Goal: Task Accomplishment & Management: Complete application form

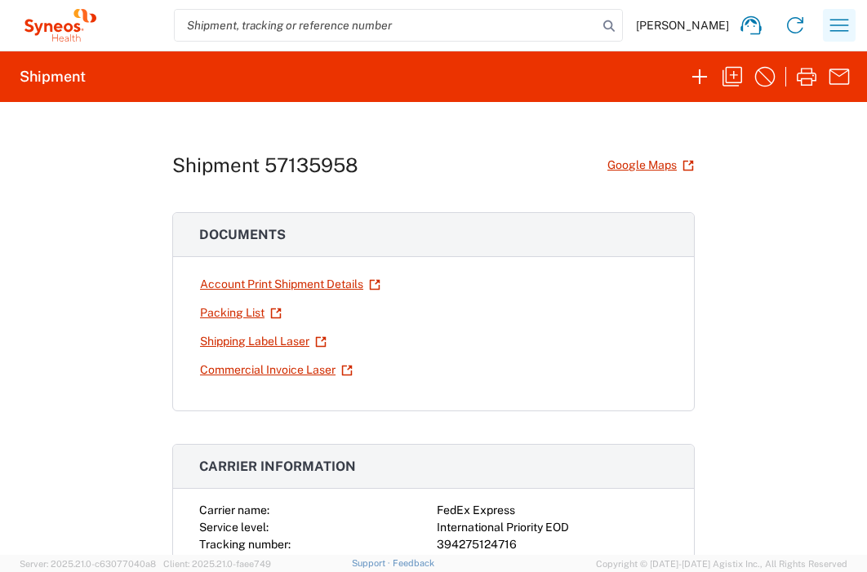
click at [834, 28] on icon "button" at bounding box center [839, 25] width 26 height 26
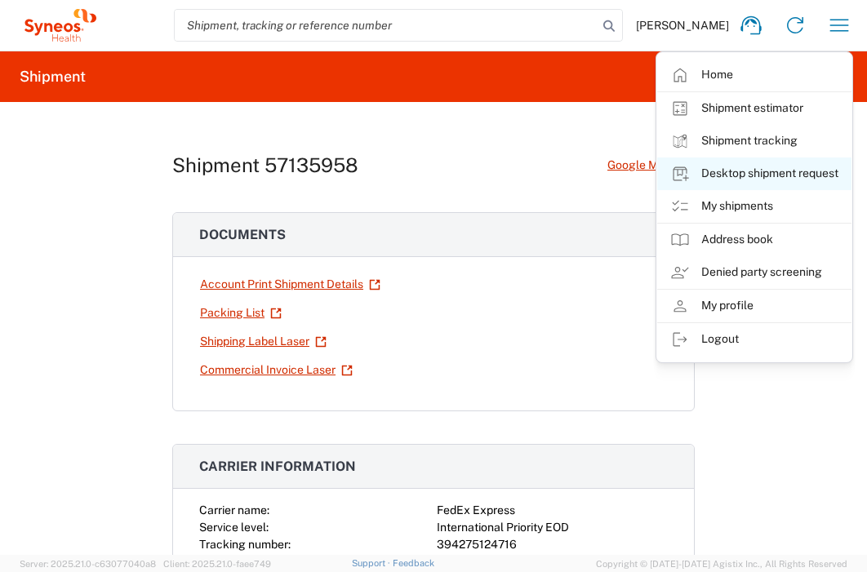
click at [795, 173] on link "Desktop shipment request" at bounding box center [754, 174] width 194 height 33
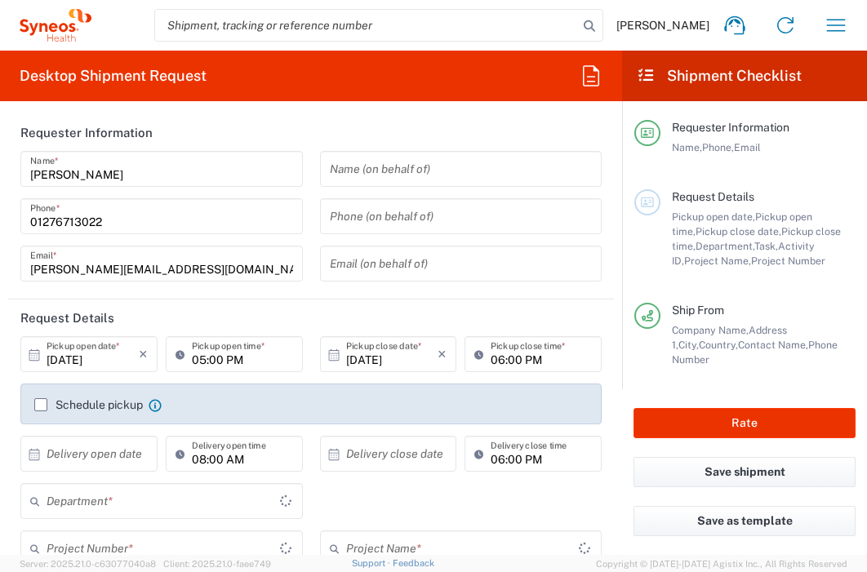
type input "England"
type input "3235"
type input "United Kingdom"
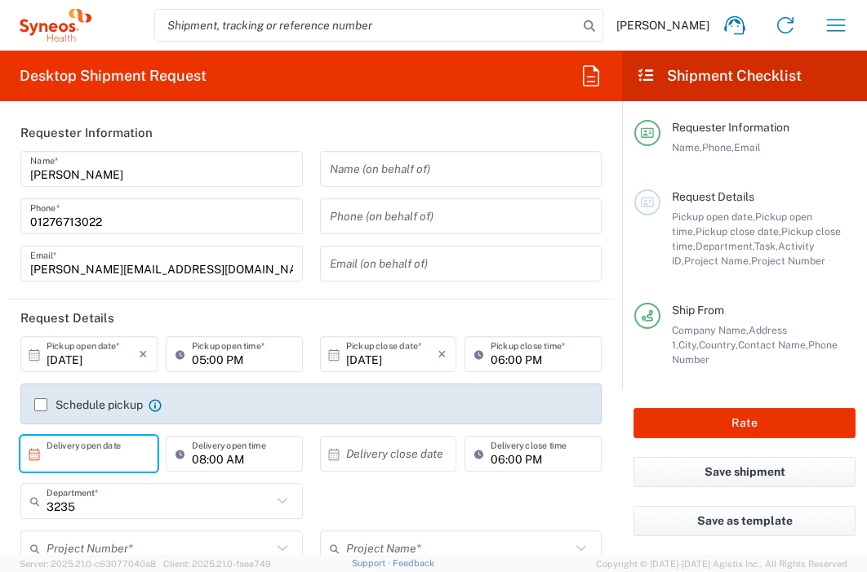
click at [102, 460] on input "text" at bounding box center [93, 454] width 92 height 29
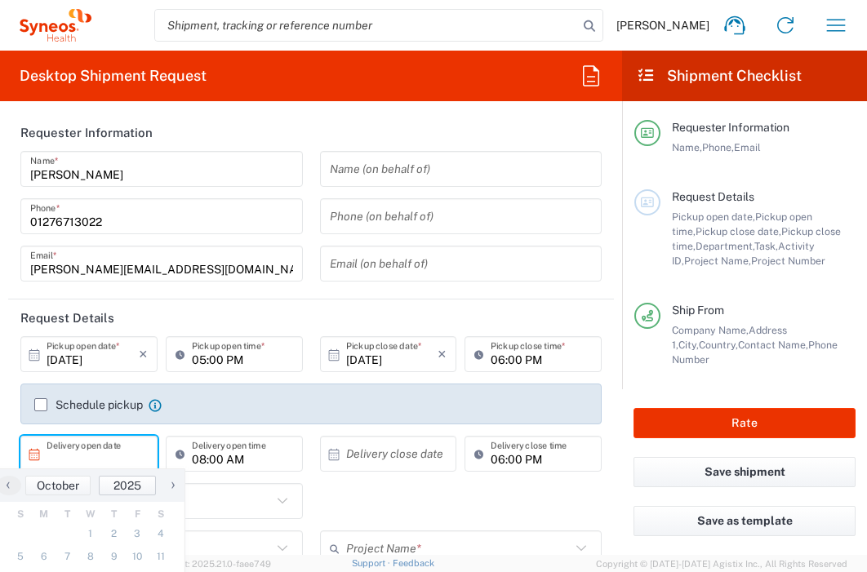
type input "Syneos Health UK Limited"
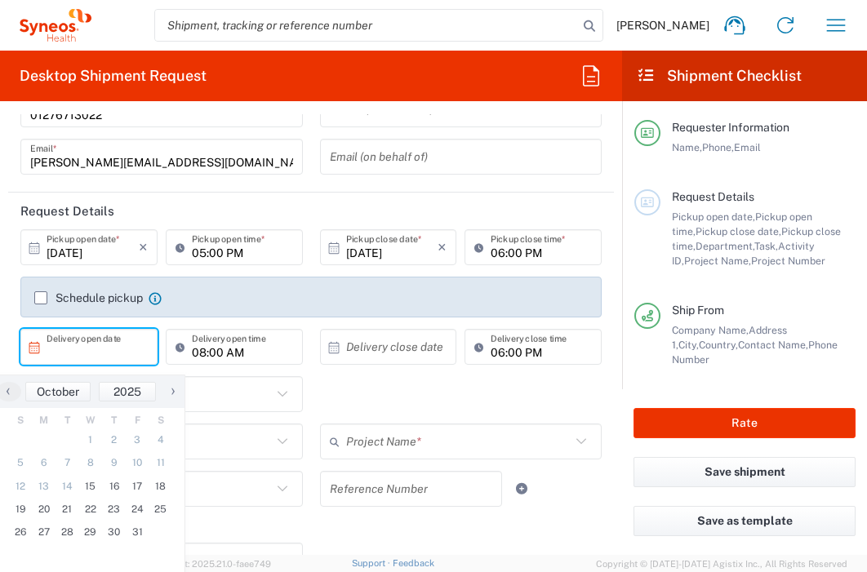
scroll to position [120, 0]
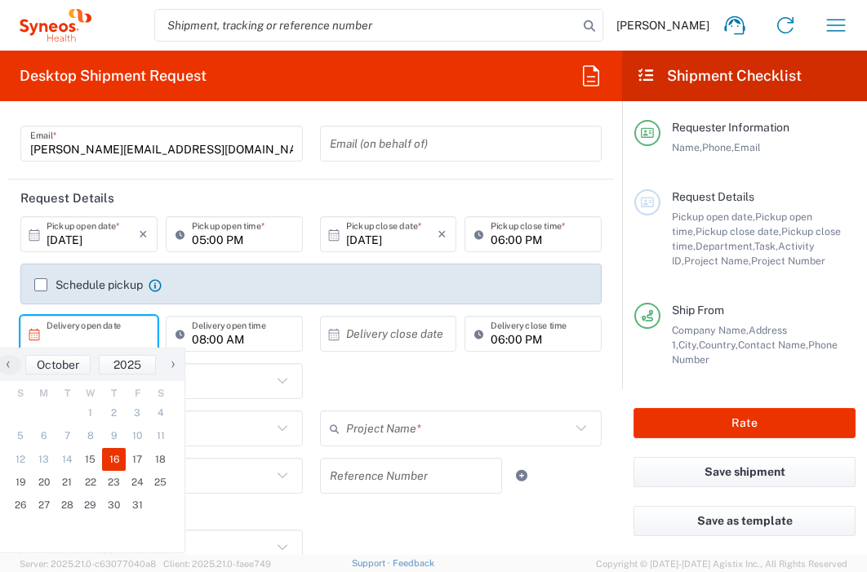
click at [117, 457] on span "16" at bounding box center [114, 459] width 24 height 23
type input "10/16/2025"
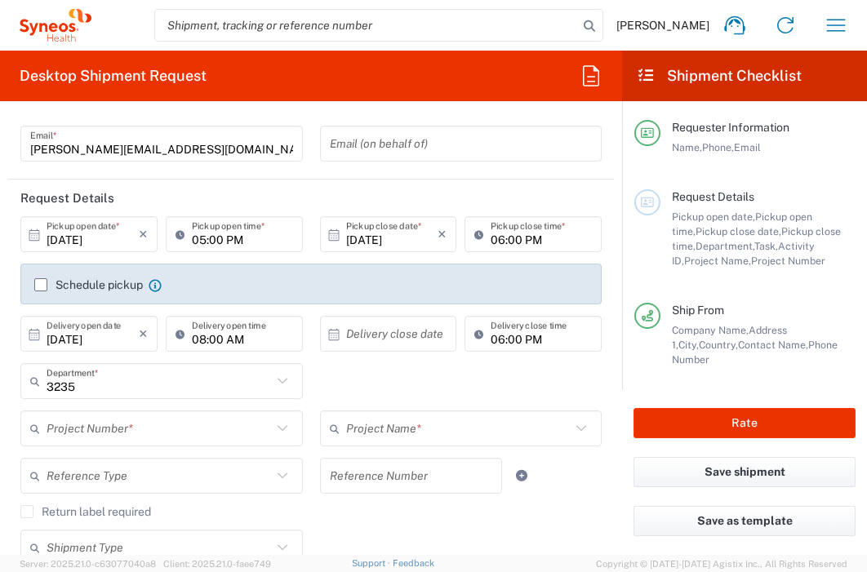
click at [389, 336] on input "text" at bounding box center [392, 334] width 92 height 29
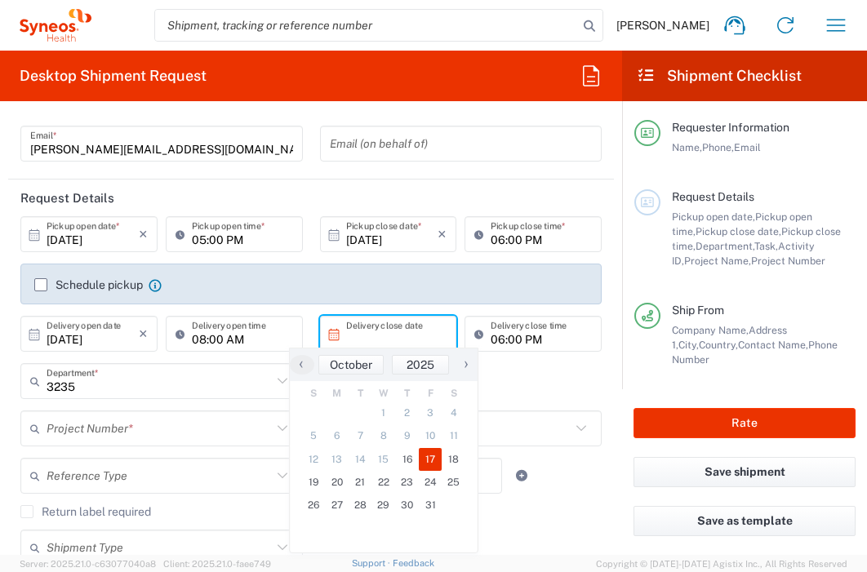
click at [433, 458] on span "17" at bounding box center [431, 459] width 24 height 23
type input "10/17/2025"
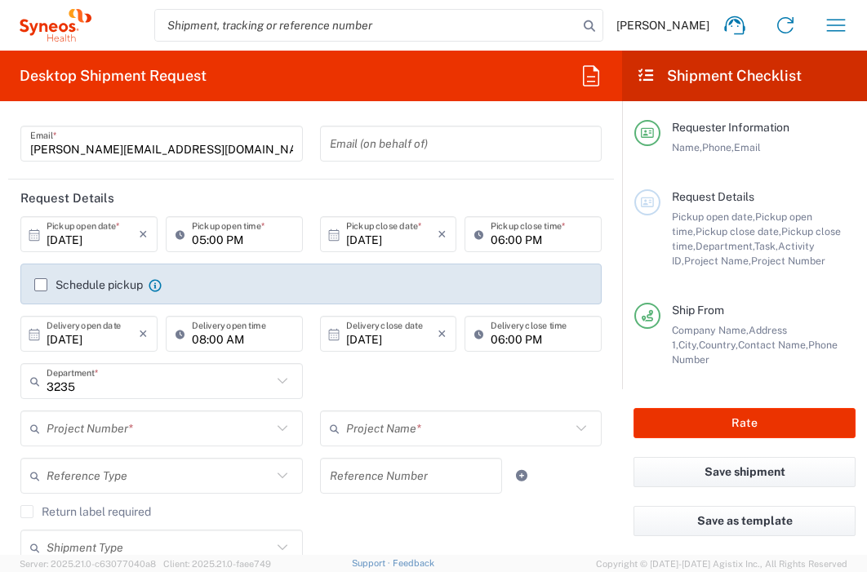
click at [134, 425] on input "text" at bounding box center [159, 429] width 225 height 29
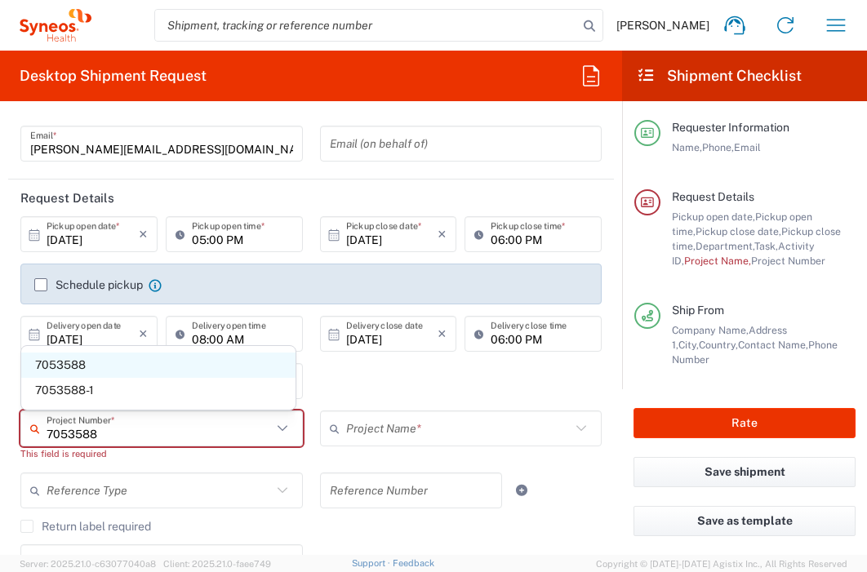
type input "7053588"
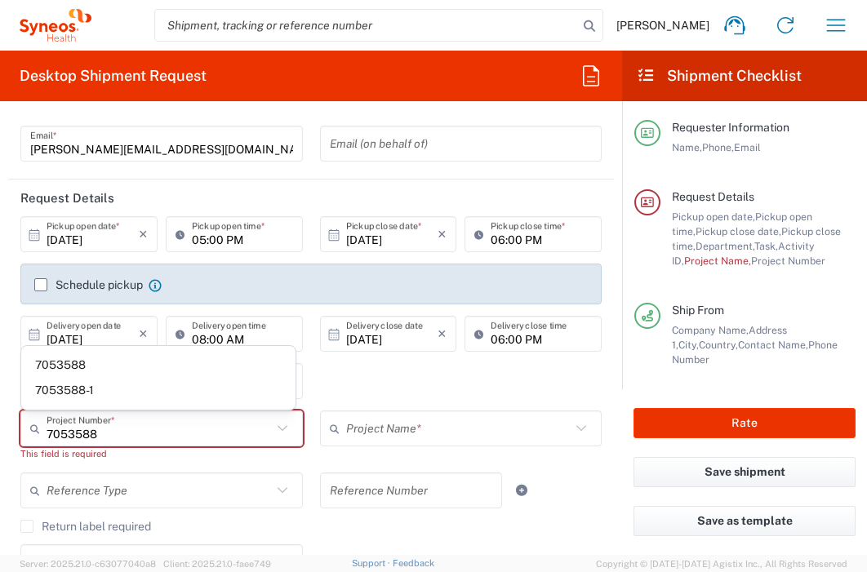
click at [104, 367] on span "7053588" at bounding box center [158, 365] width 274 height 25
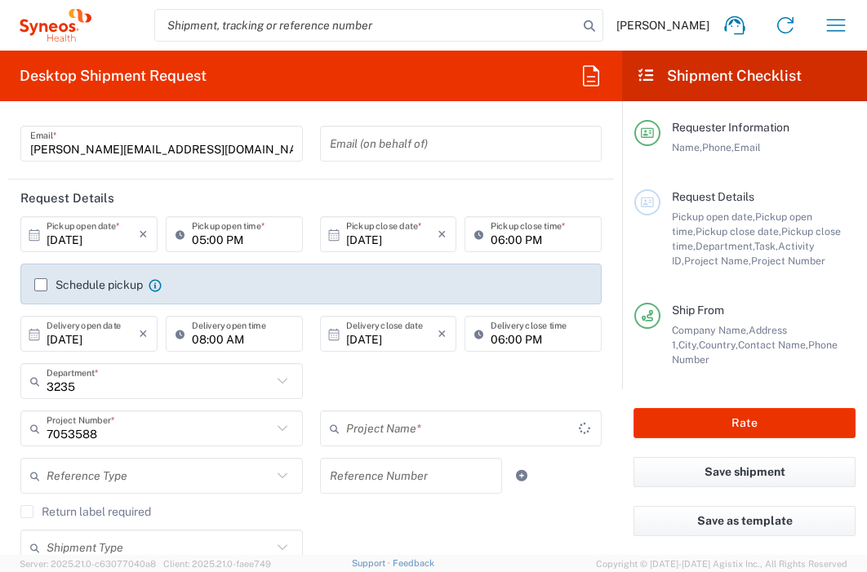
type input "ZWI-ZW171-101"
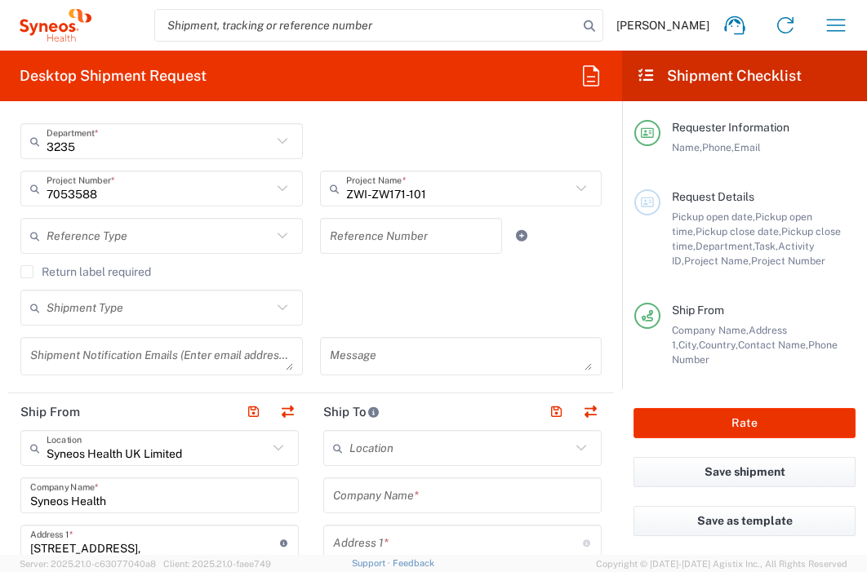
scroll to position [366, 0]
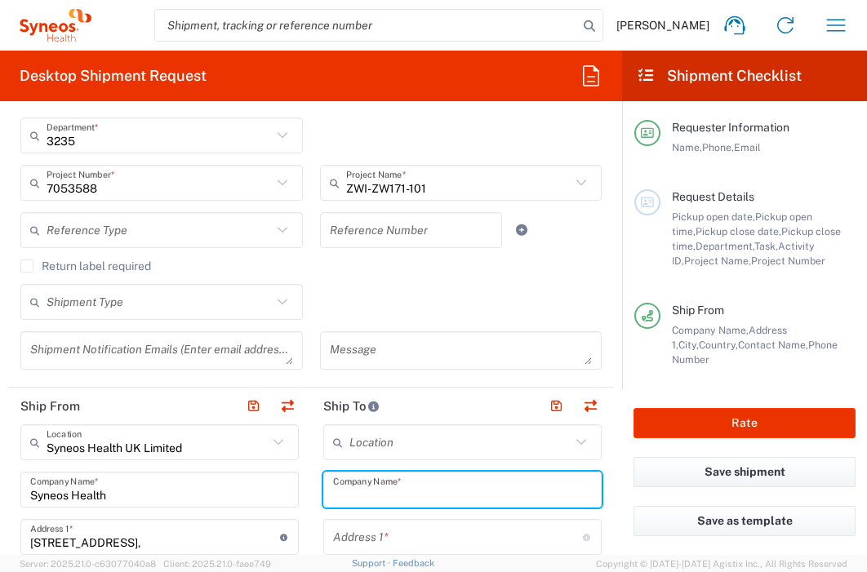
click at [385, 488] on input "text" at bounding box center [462, 490] width 259 height 29
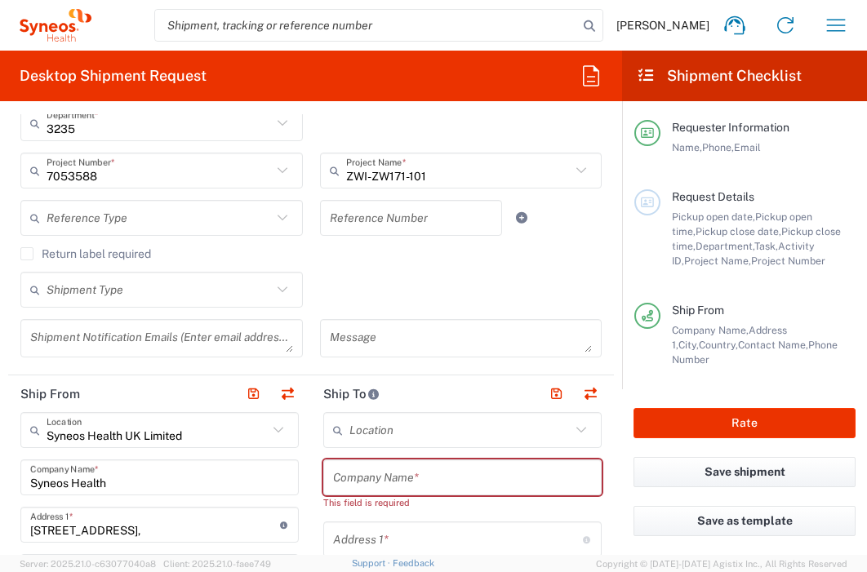
scroll to position [556, 0]
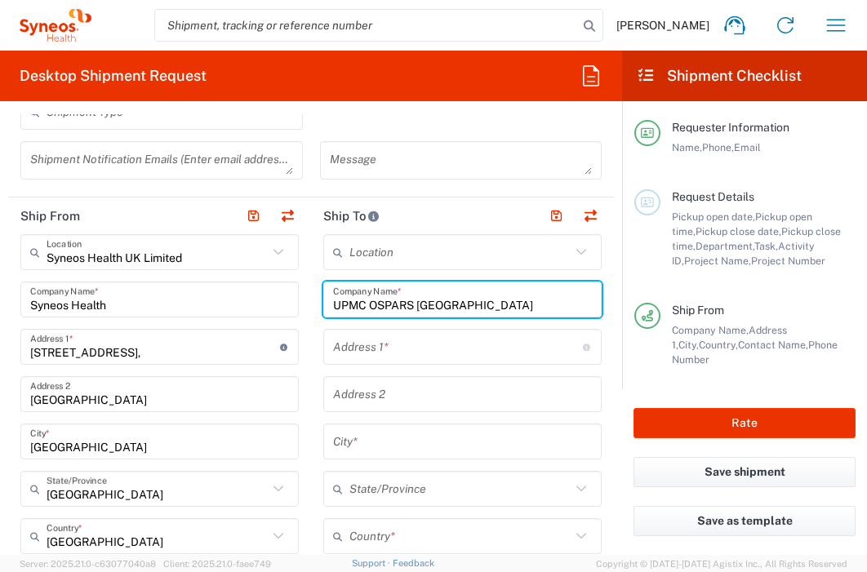
click at [409, 308] on input "UPMC OSPARS Iroquois Building" at bounding box center [462, 300] width 259 height 29
type input "UPMC OSPARS, Iroquois Building"
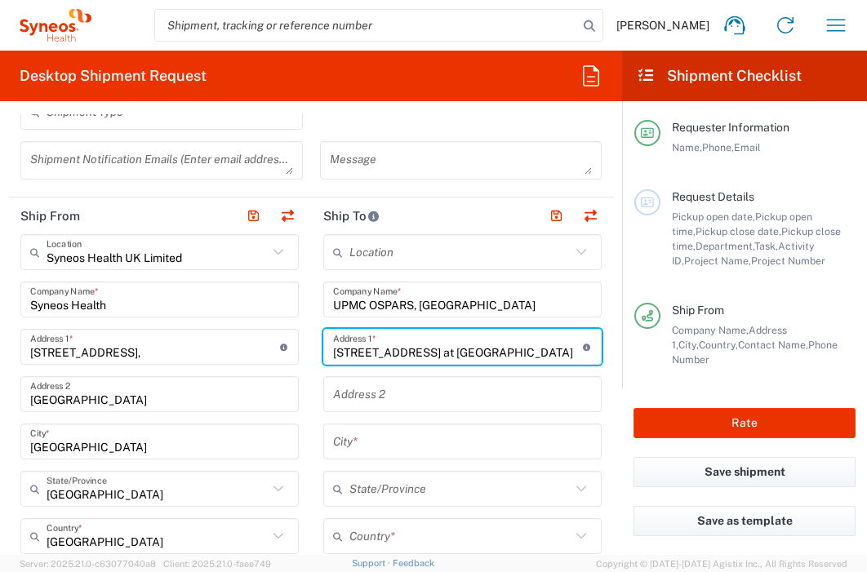
type input "3600 Forbes Avenue at Meyran Ave"
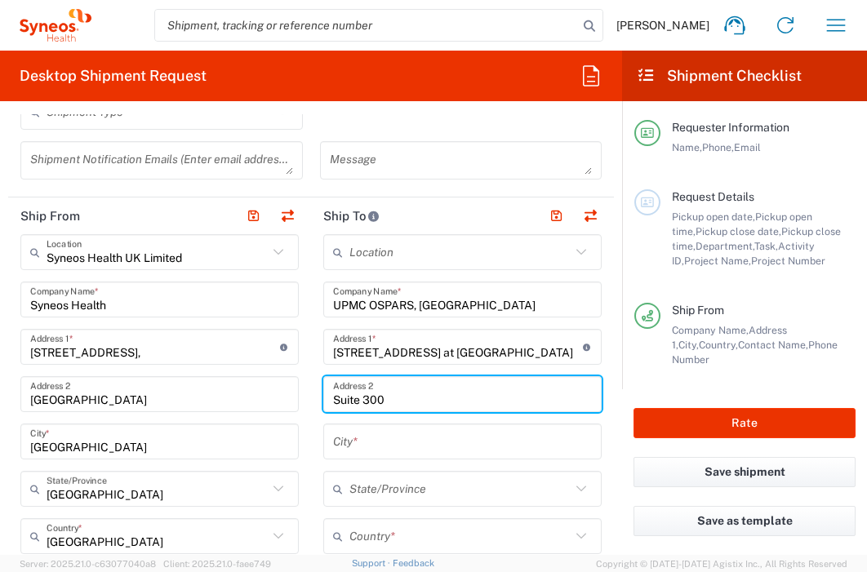
type input "Suite 300"
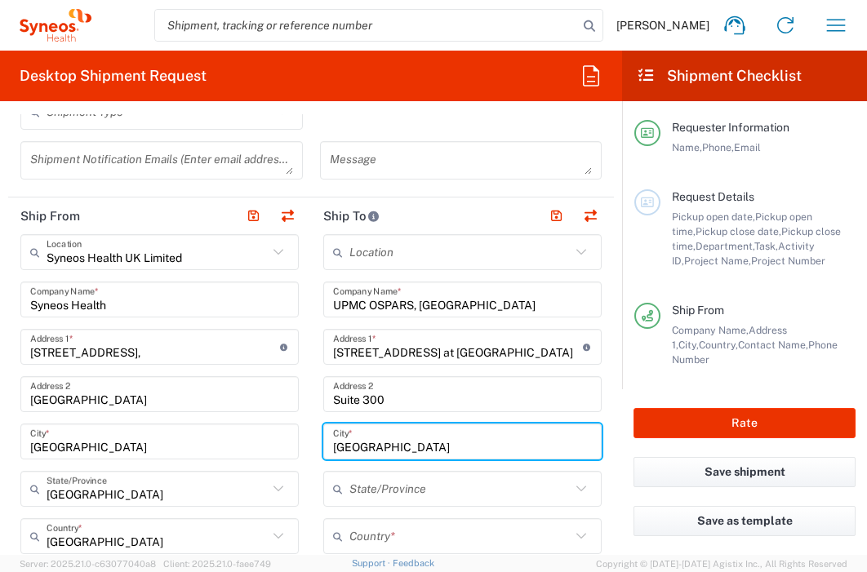
type input "Pittsburgh"
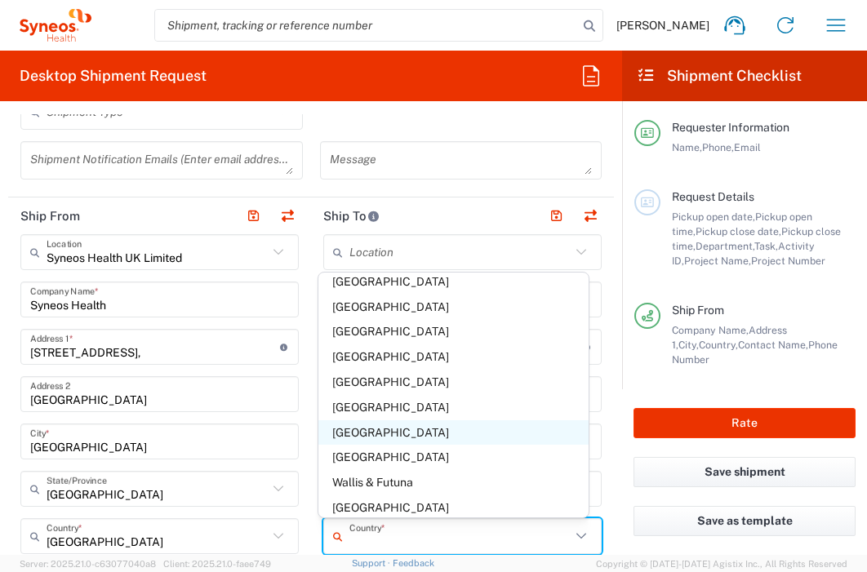
scroll to position [5965, 0]
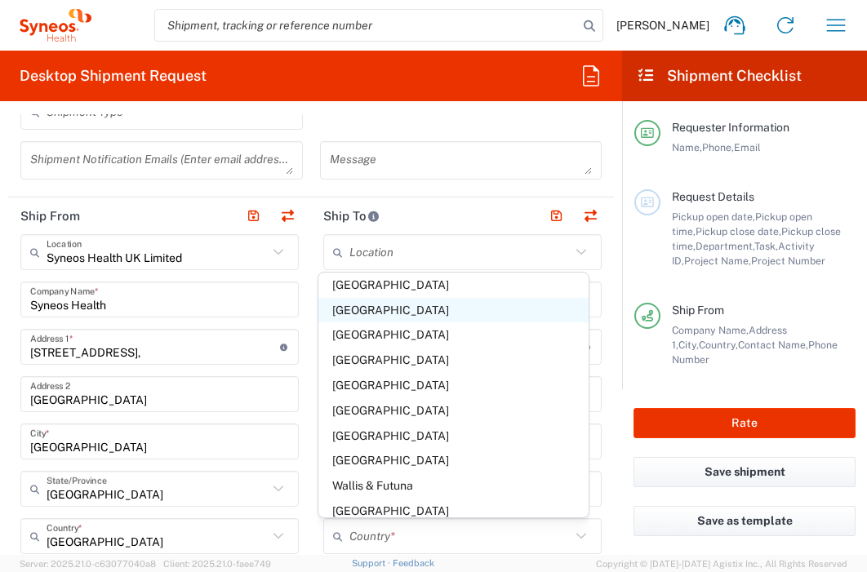
click at [392, 298] on span "United States" at bounding box center [453, 310] width 271 height 25
type input "United States"
type input "Sender/Shipper"
type input "Delivery Duty Paid"
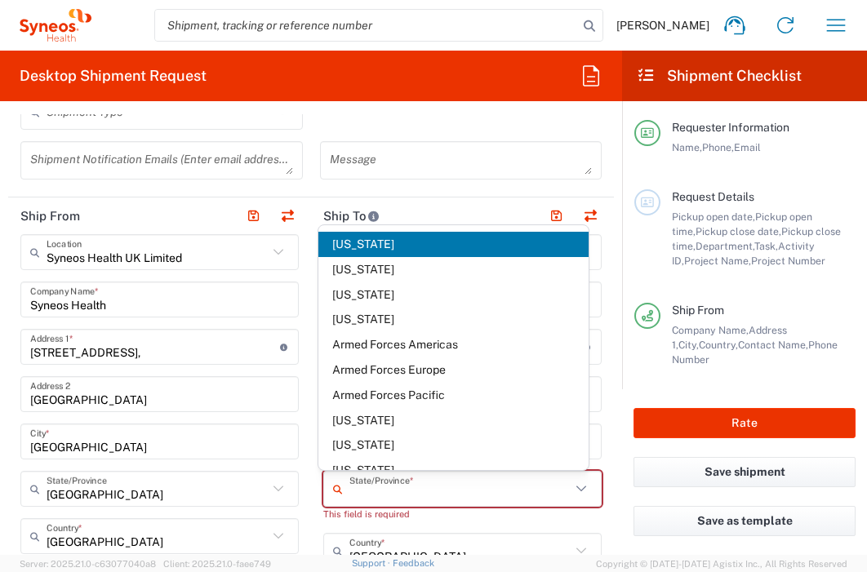
click at [416, 491] on input "text" at bounding box center [459, 489] width 221 height 29
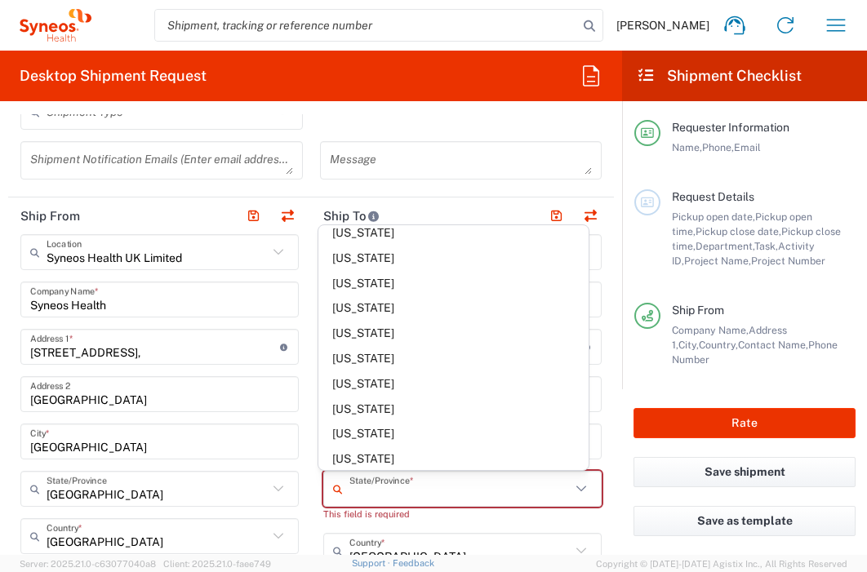
scroll to position [869, 0]
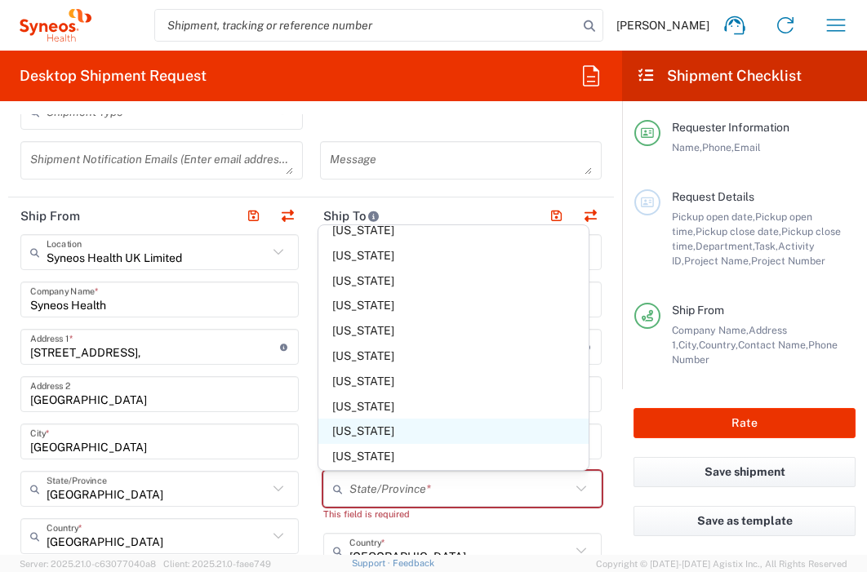
click at [350, 432] on span "Pennsylvania" at bounding box center [453, 431] width 271 height 25
type input "Pennsylvania"
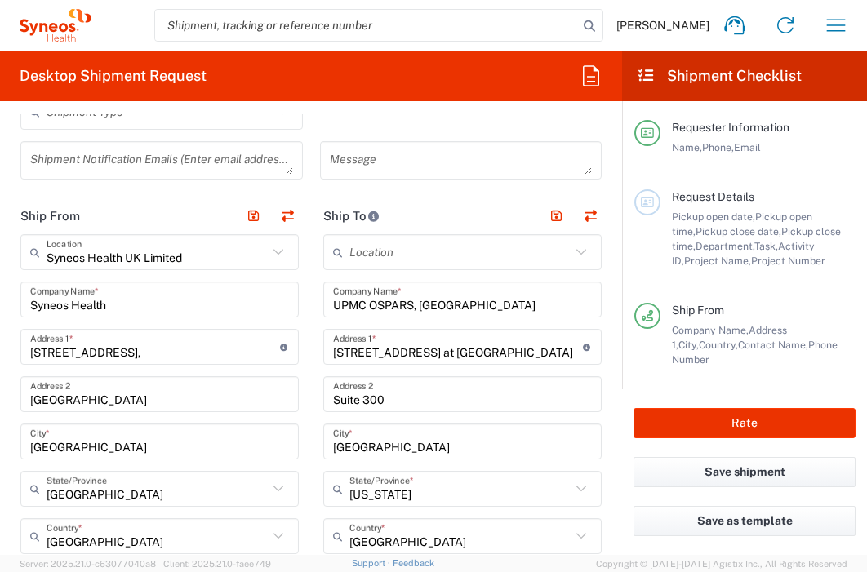
scroll to position [774, 0]
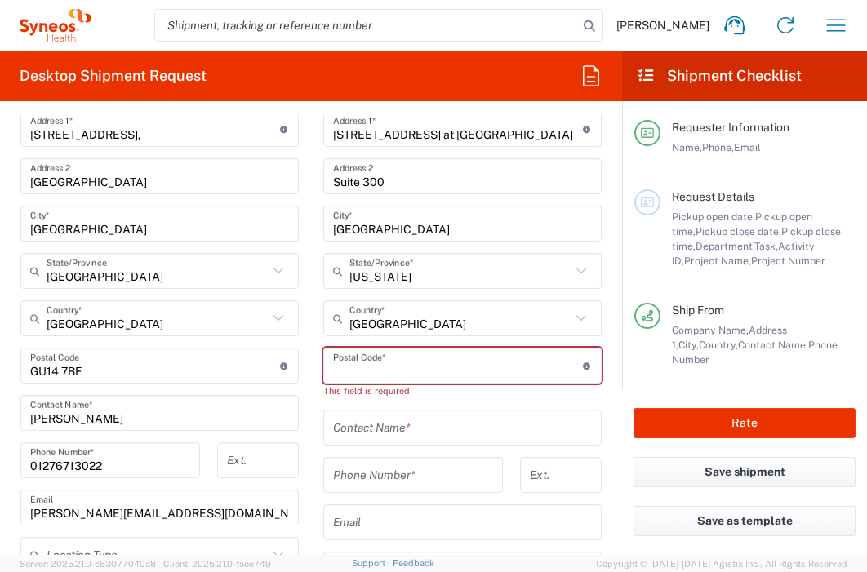
click at [420, 365] on input "undefined" at bounding box center [458, 366] width 250 height 29
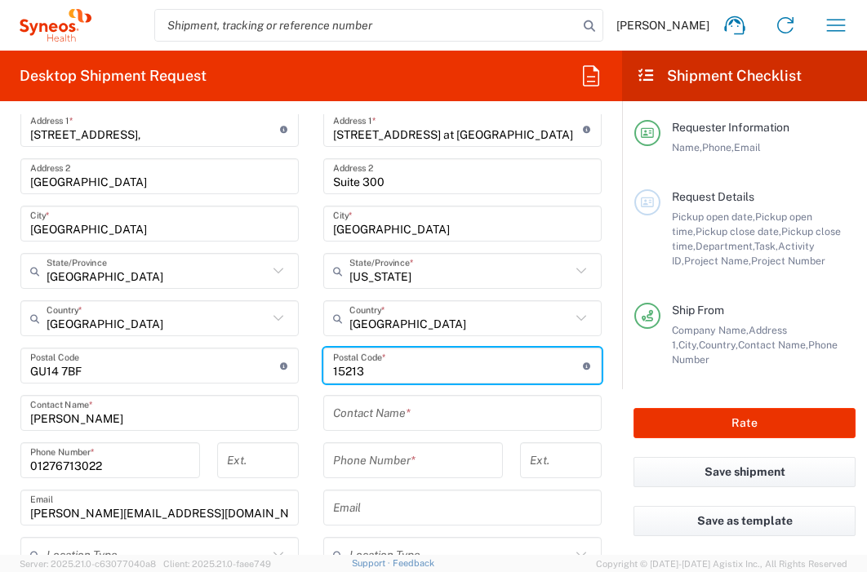
type input "15213"
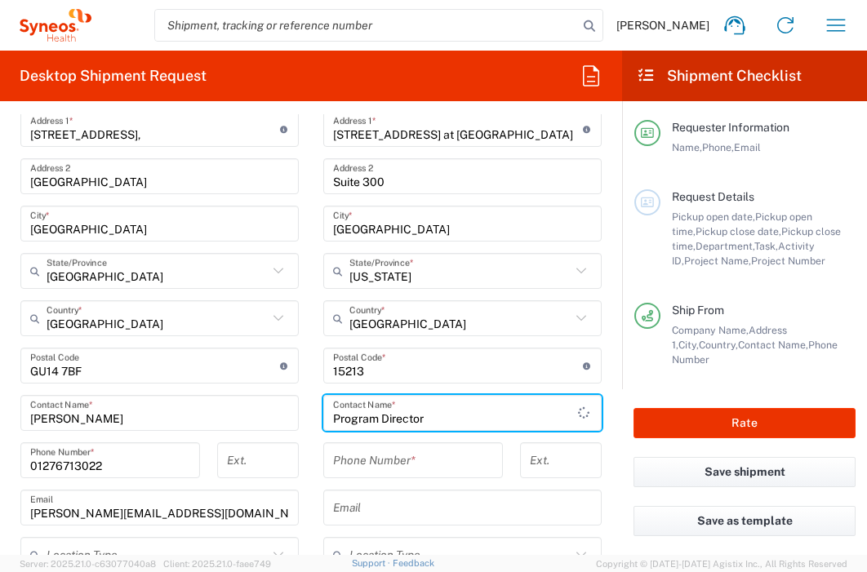
type input "Program Director"
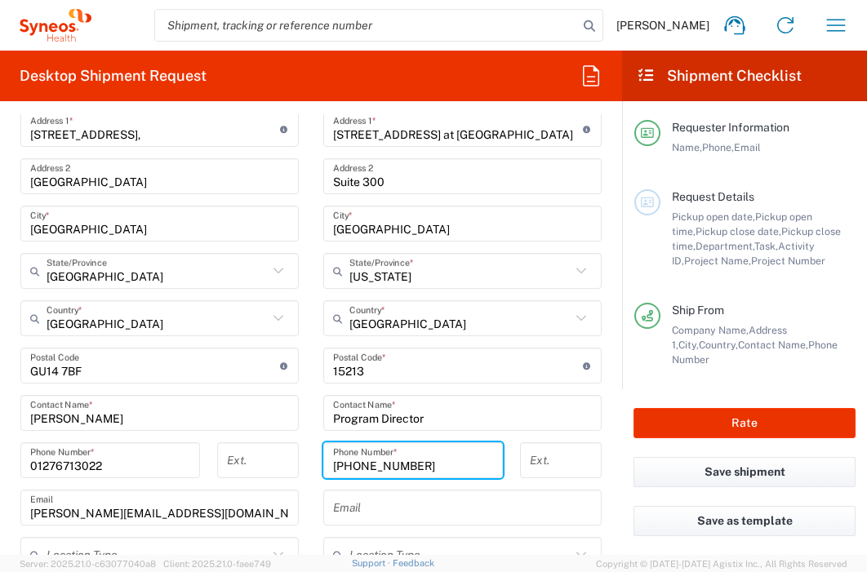
type input "+14126474461"
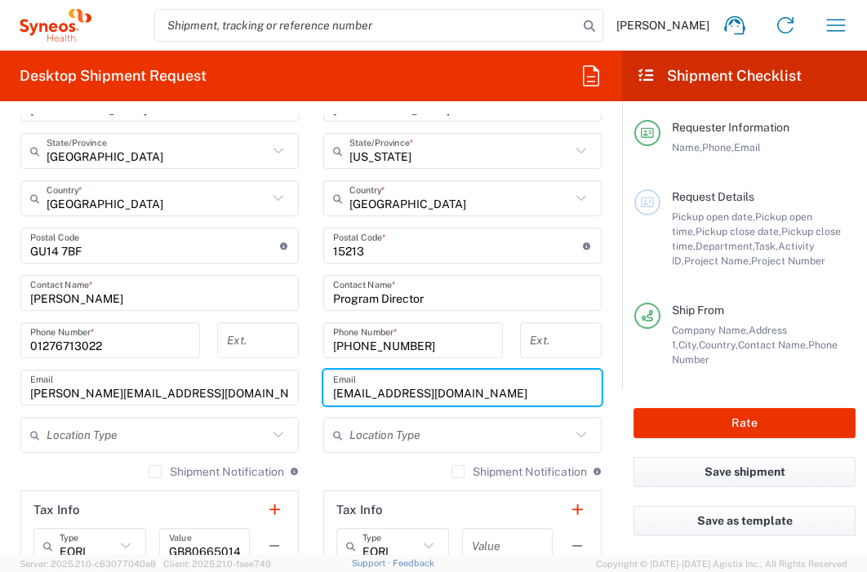
scroll to position [902, 0]
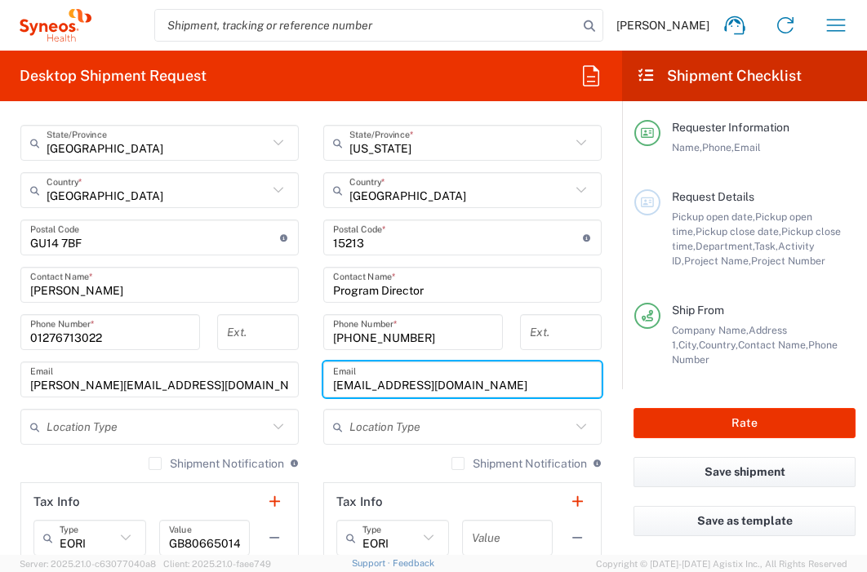
type input "ospars@upmc.edu"
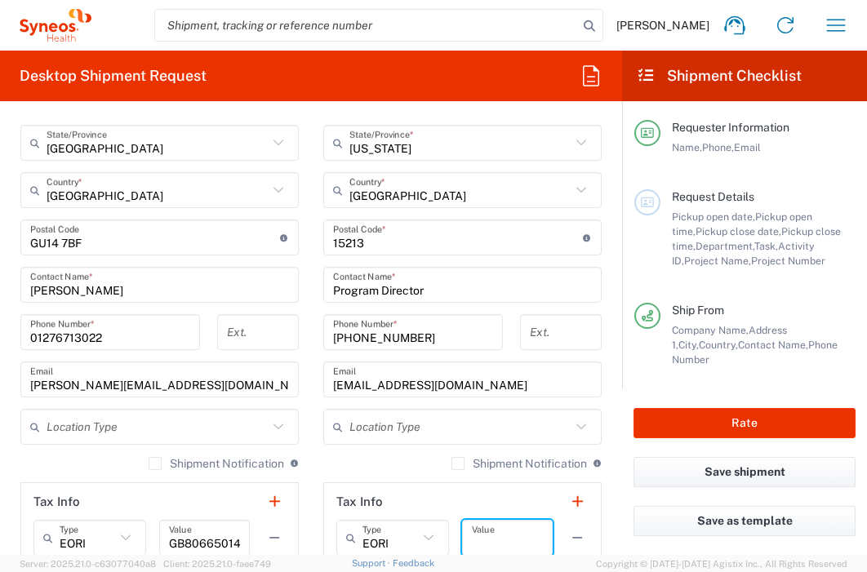
click at [486, 542] on input "text" at bounding box center [507, 538] width 71 height 29
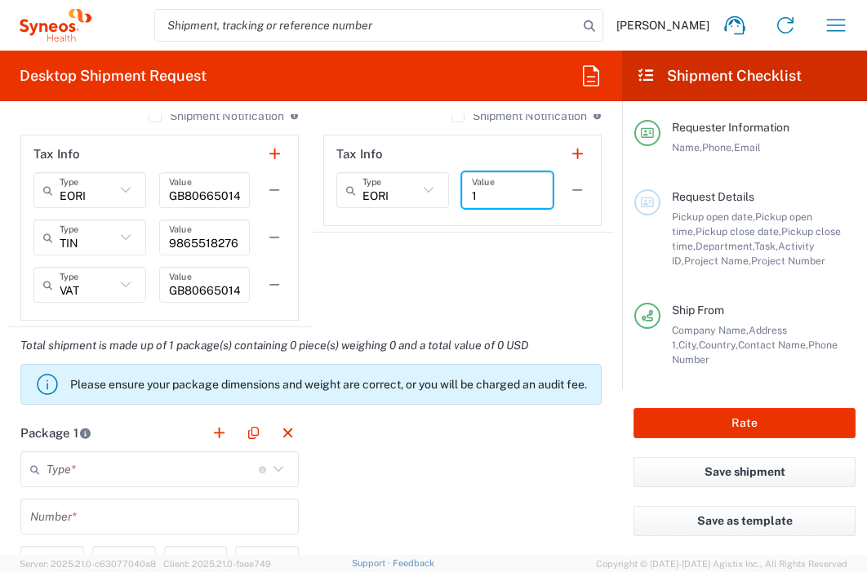
scroll to position [1278, 0]
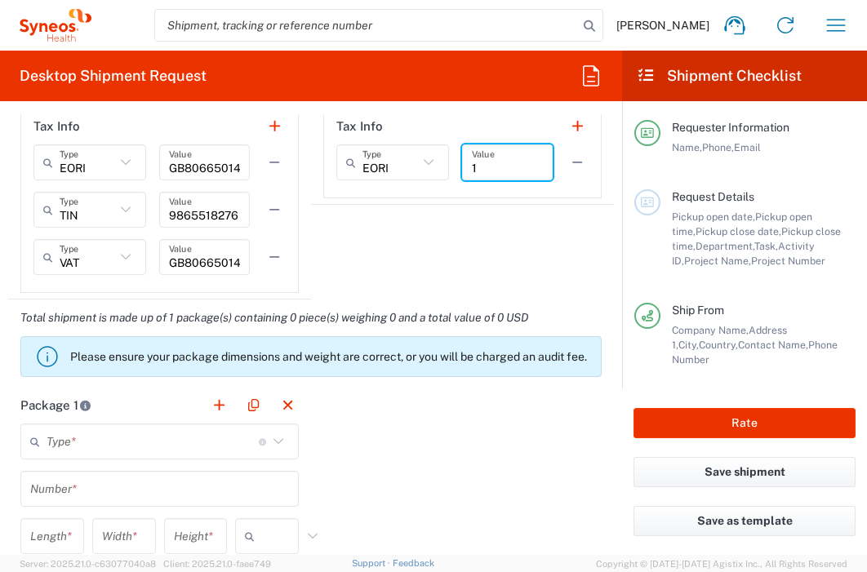
type input "1"
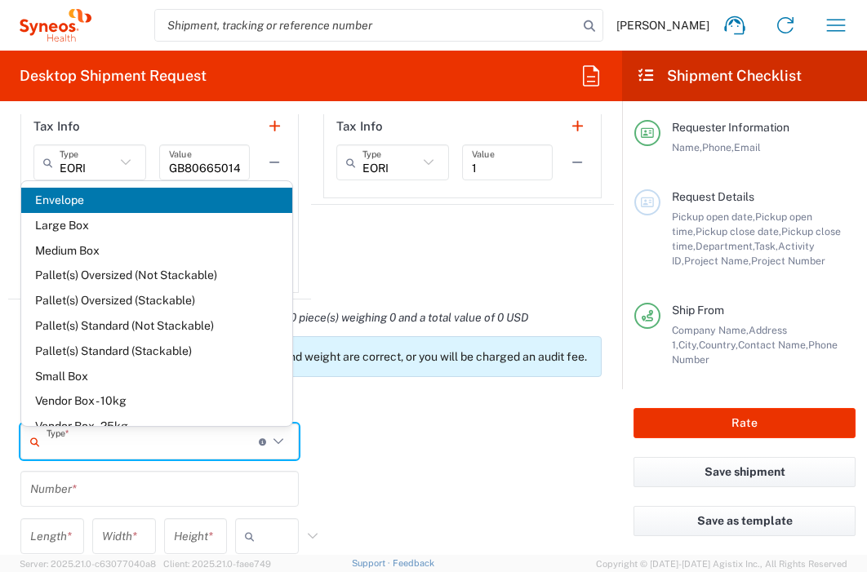
click at [168, 441] on input "text" at bounding box center [153, 442] width 212 height 29
click at [139, 208] on span "Envelope" at bounding box center [156, 200] width 271 height 25
type input "Envelope"
type input "1"
type input "9.5"
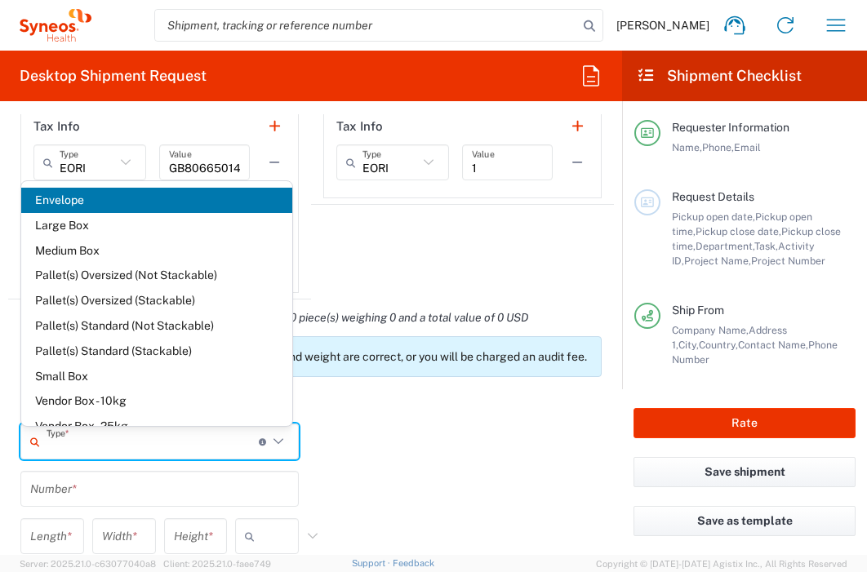
type input "12.5"
type input "0.25"
type input "in"
type input "0.45"
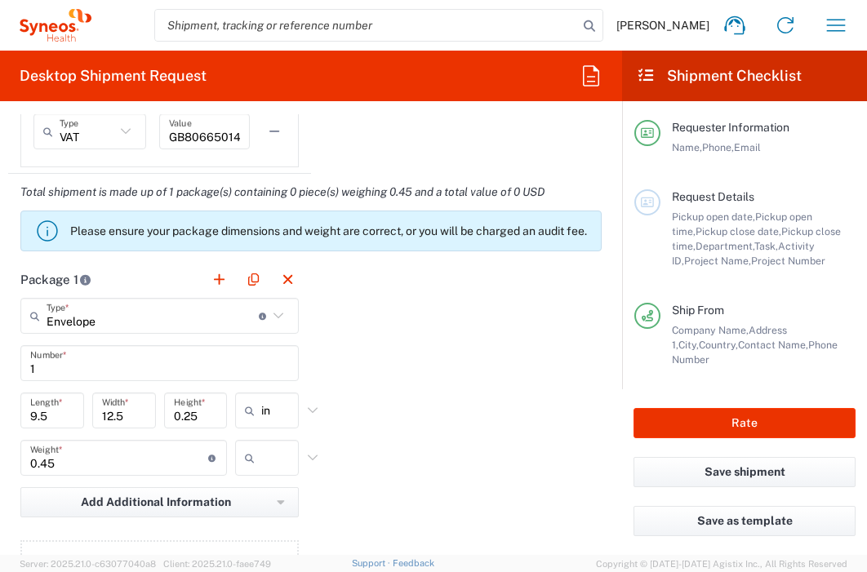
scroll to position [1406, 0]
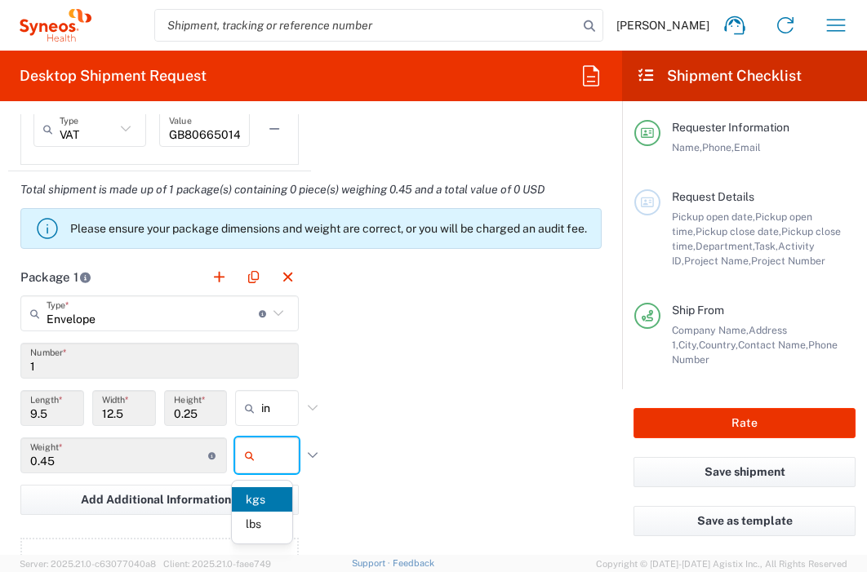
click at [274, 453] on input "text" at bounding box center [281, 455] width 41 height 26
click at [269, 530] on span "lbs" at bounding box center [262, 524] width 60 height 25
type input "lbs"
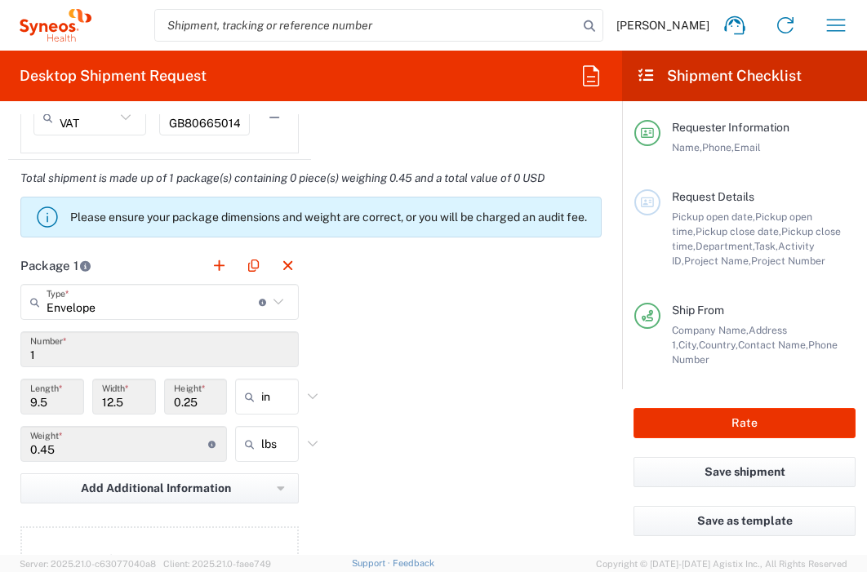
scroll to position [1662, 0]
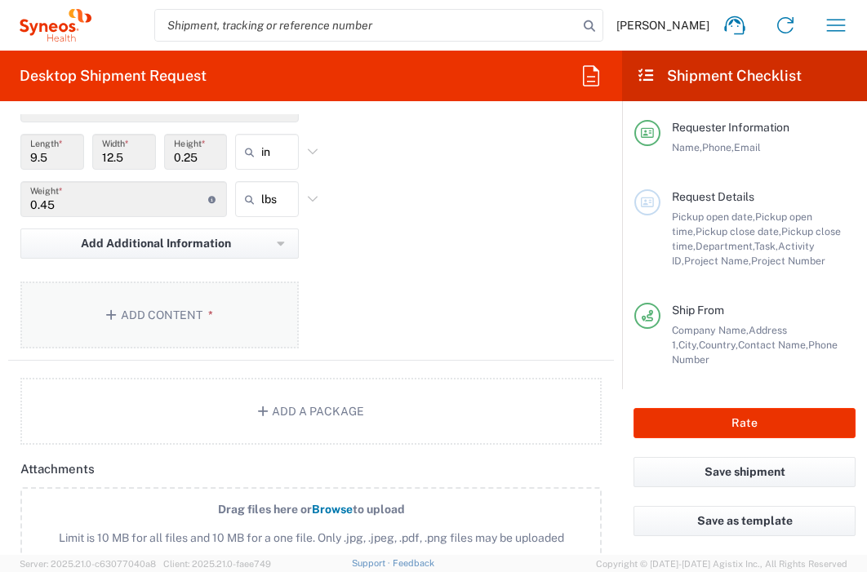
click at [247, 312] on button "Add Content *" at bounding box center [159, 315] width 278 height 67
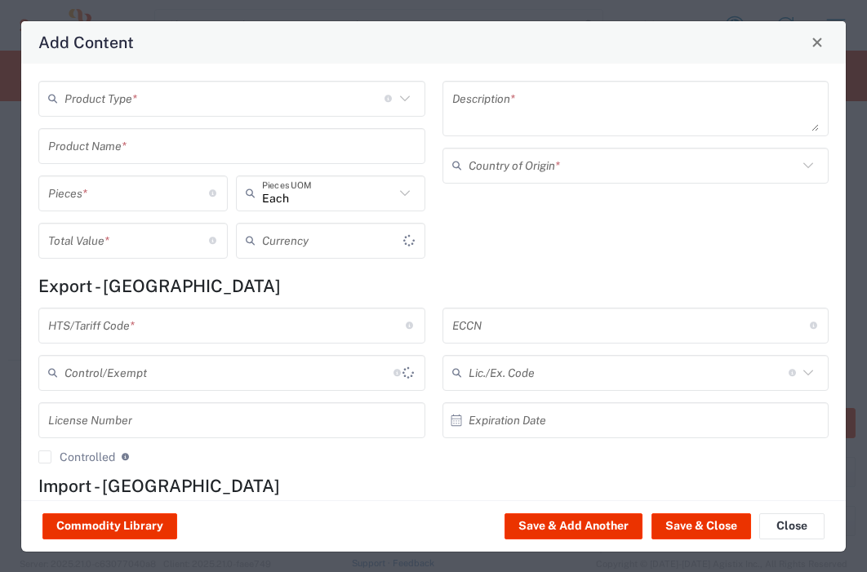
type input "US Dollar"
click at [200, 95] on input "text" at bounding box center [224, 98] width 320 height 29
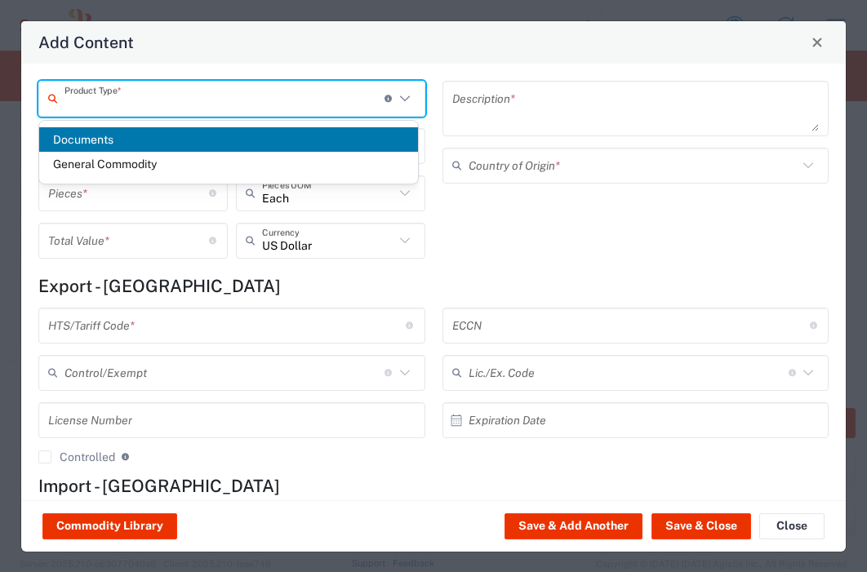
click at [184, 141] on span "Documents" at bounding box center [228, 139] width 379 height 25
type input "Documents"
type input "1"
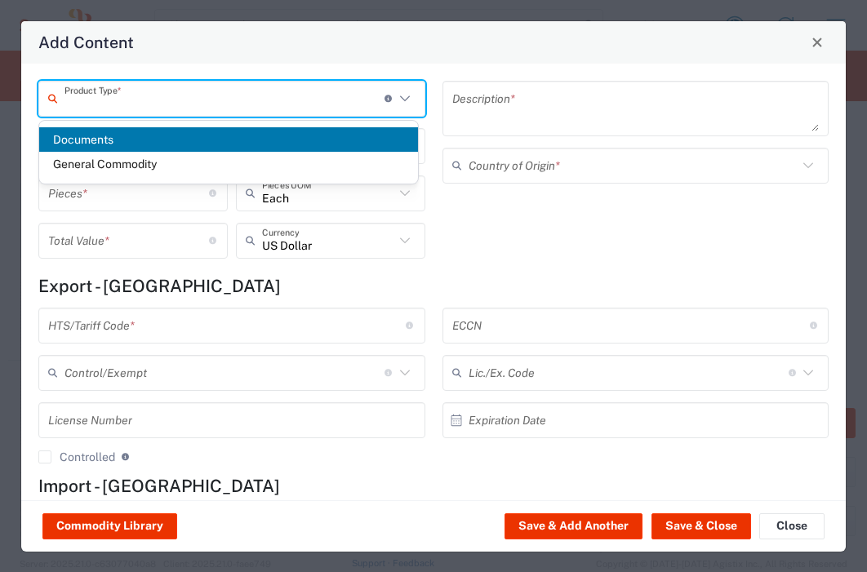
type textarea "Documents"
type input "United Kingdom"
type input "0000.00.0000"
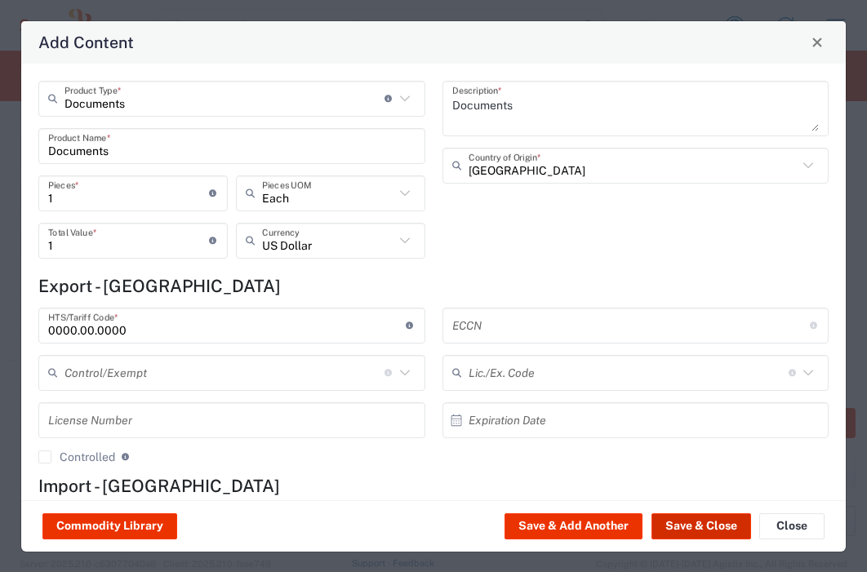
click at [682, 521] on button "Save & Close" at bounding box center [701, 526] width 100 height 26
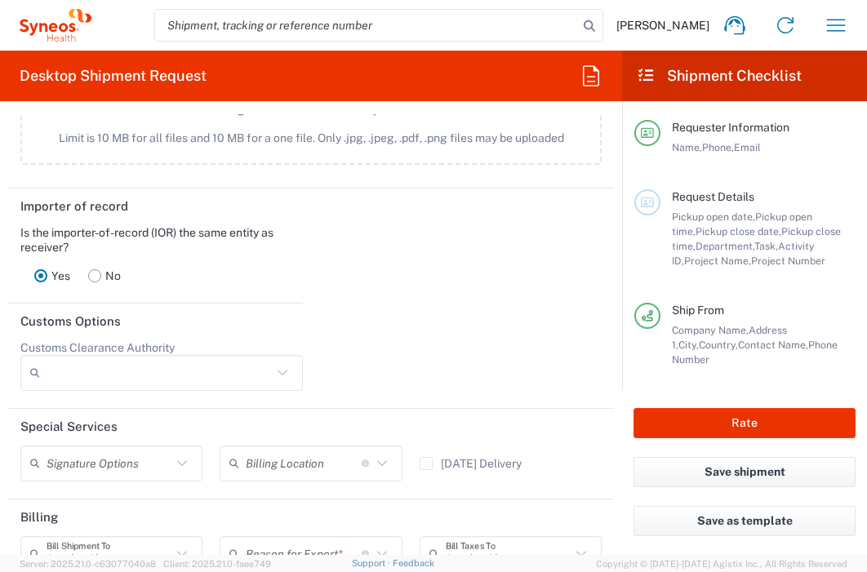
scroll to position [2290, 0]
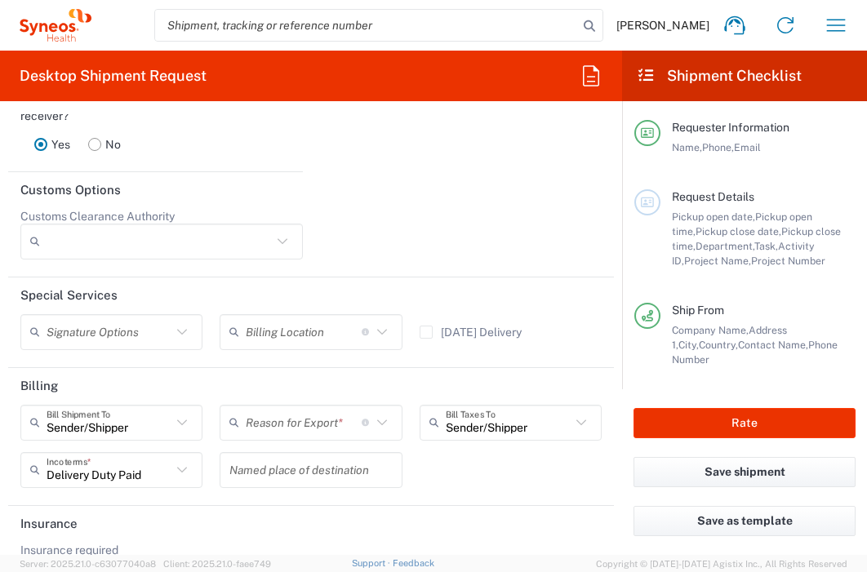
click at [299, 436] on input "text" at bounding box center [304, 422] width 116 height 29
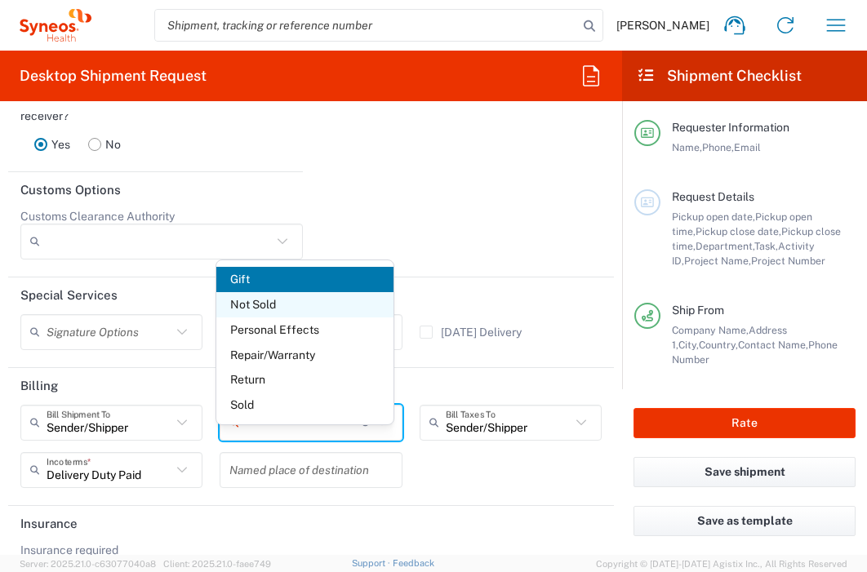
click at [287, 307] on span "Not Sold" at bounding box center [304, 304] width 176 height 25
type input "Not Sold"
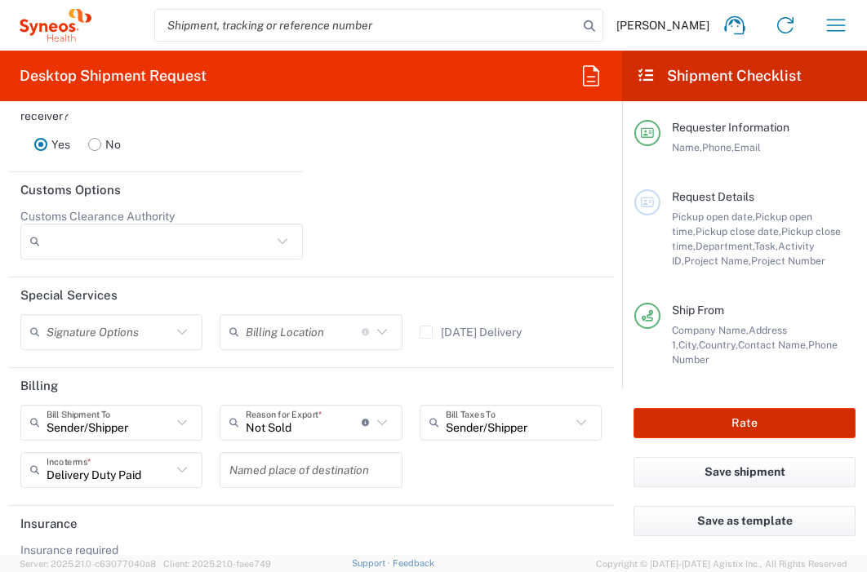
click at [700, 416] on button "Rate" at bounding box center [744, 423] width 222 height 30
type input "3235"
type input "7053588"
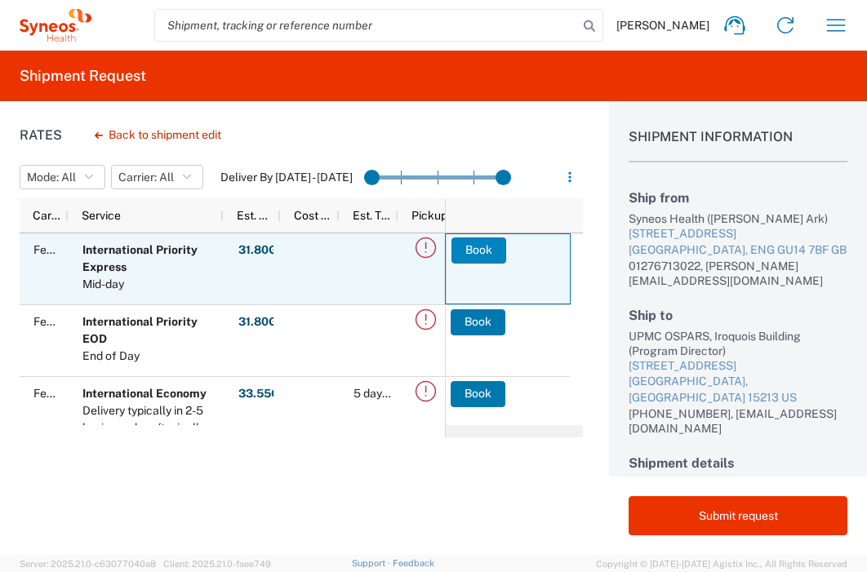
click at [459, 243] on button "Book" at bounding box center [478, 251] width 55 height 26
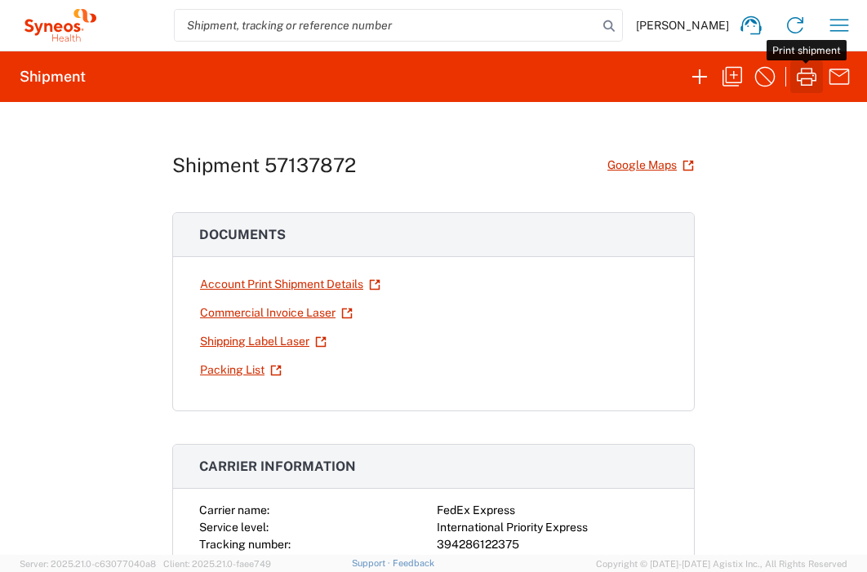
click at [803, 78] on icon "button" at bounding box center [807, 77] width 20 height 18
click at [840, 24] on icon "button" at bounding box center [839, 25] width 26 height 26
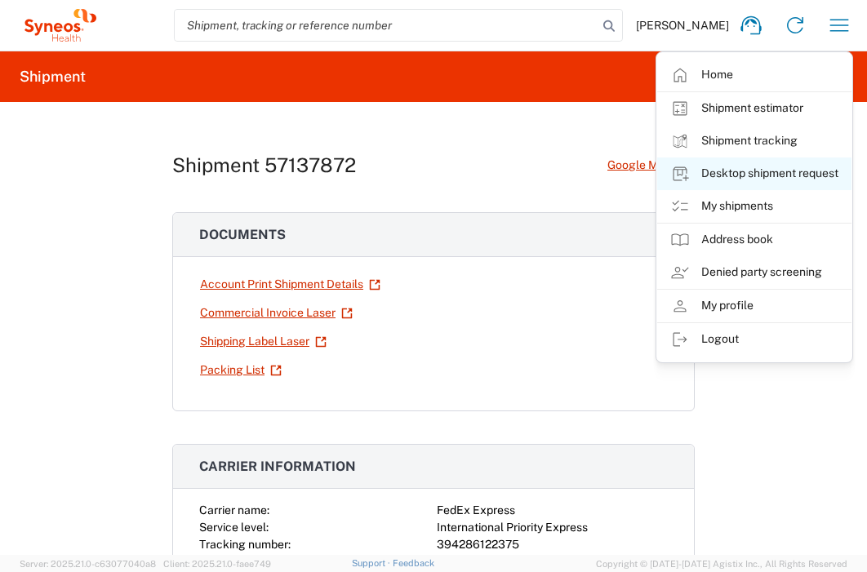
click at [782, 167] on link "Desktop shipment request" at bounding box center [754, 174] width 194 height 33
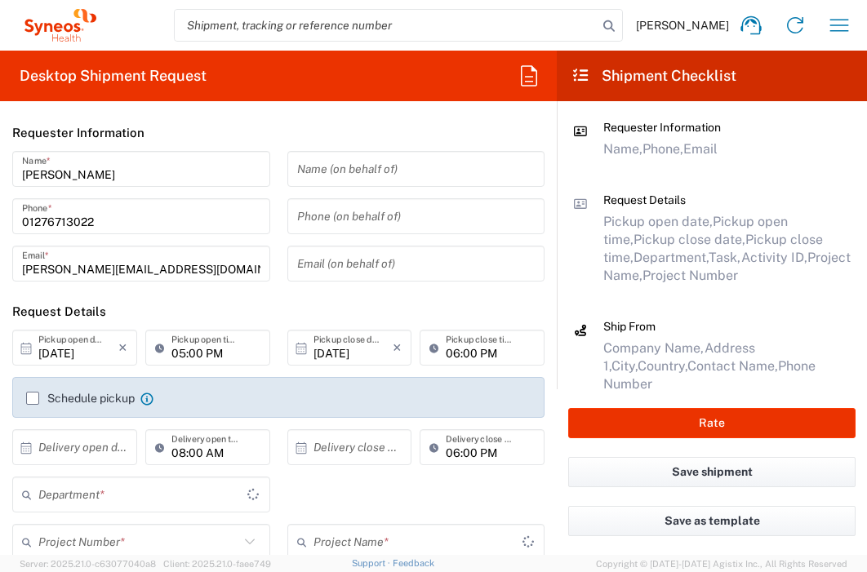
type input "England"
type input "3235"
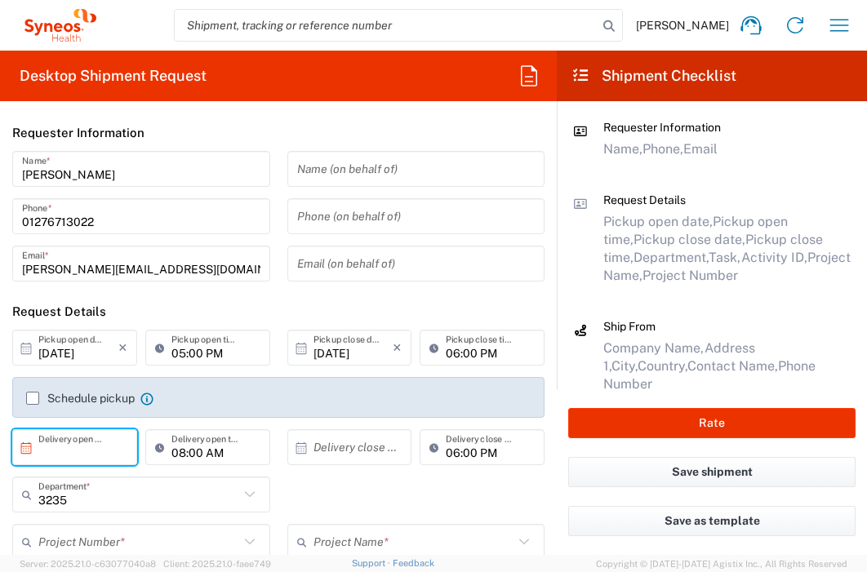
click at [92, 451] on input "text" at bounding box center [78, 447] width 80 height 29
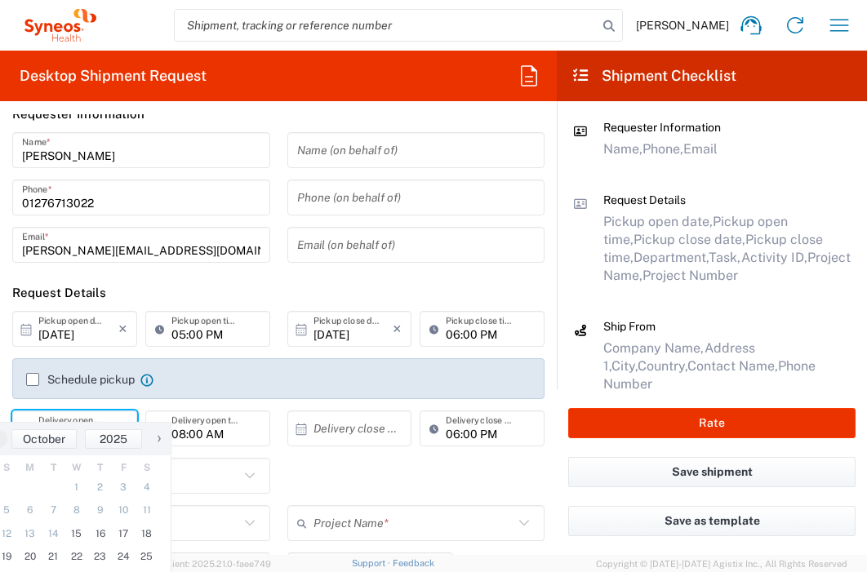
scroll to position [43, 0]
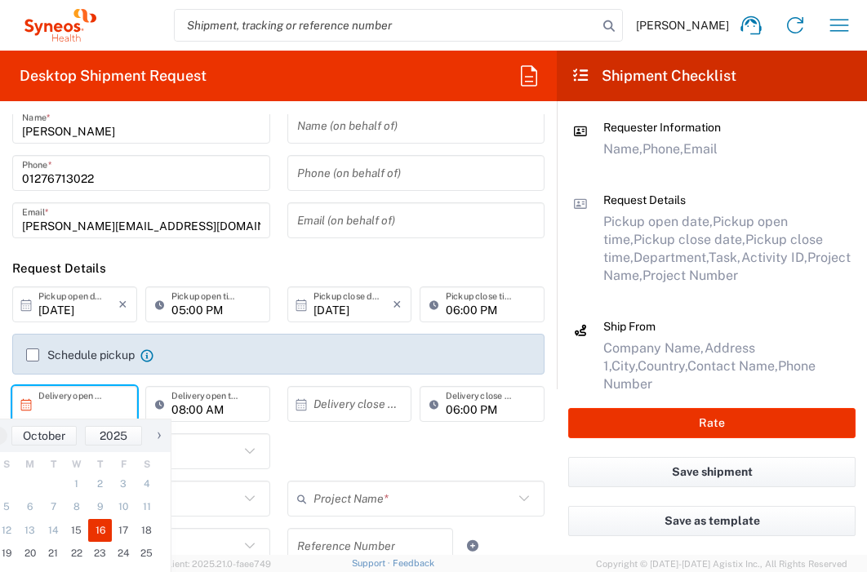
click at [107, 533] on span "16" at bounding box center [100, 530] width 24 height 23
type input "10/16/2025"
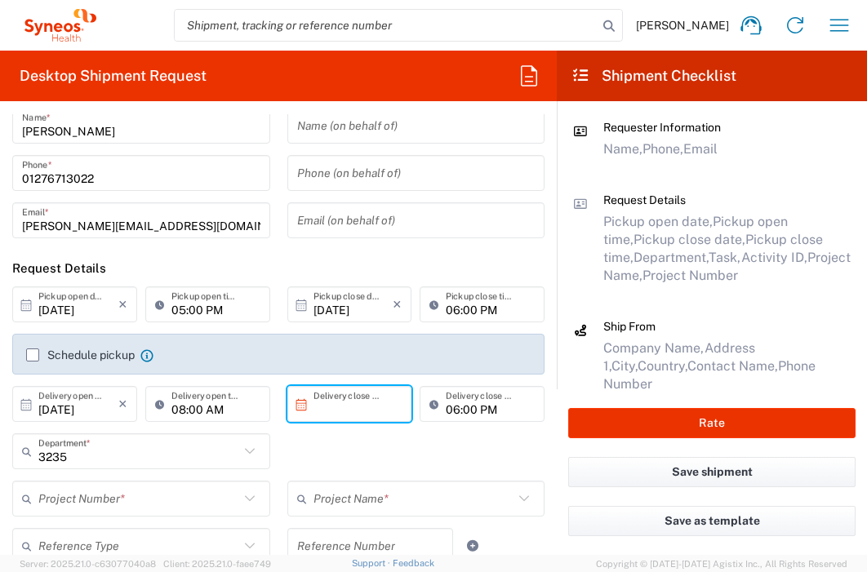
click at [375, 402] on input "text" at bounding box center [353, 404] width 80 height 29
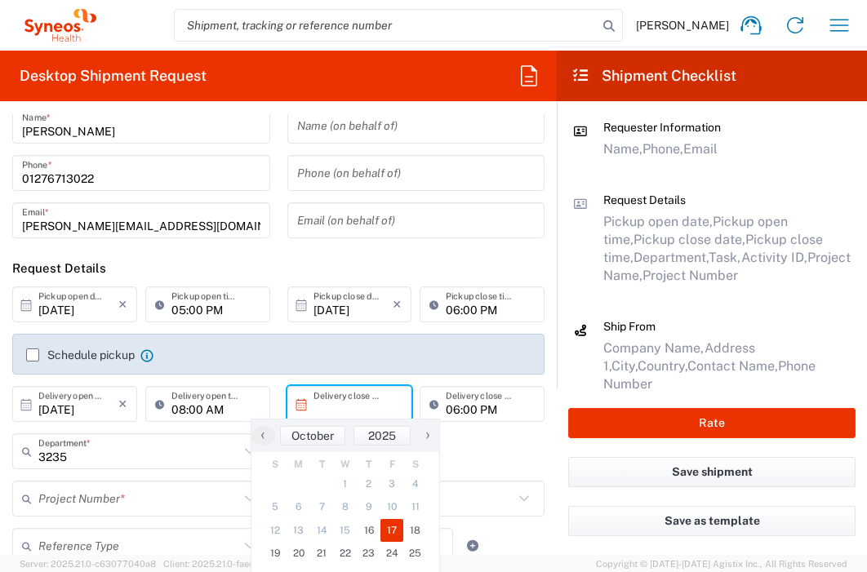
click at [388, 531] on span "17" at bounding box center [392, 530] width 24 height 23
type input "10/17/2025"
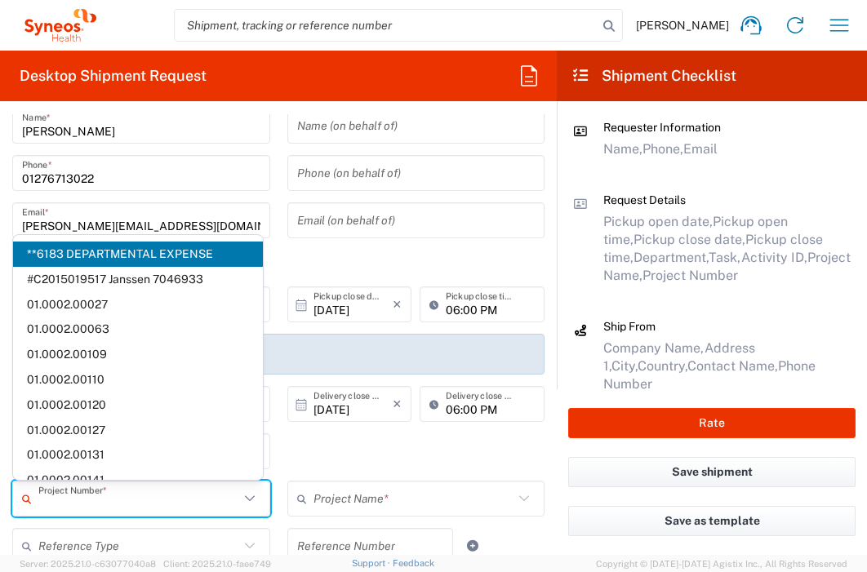
click at [167, 509] on input "text" at bounding box center [138, 499] width 201 height 29
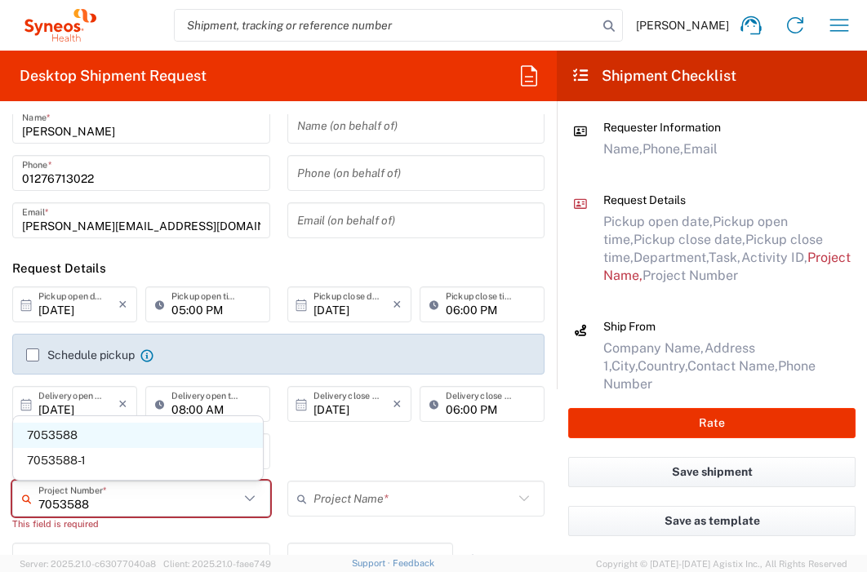
type input "7053588"
click at [163, 436] on span "7053588" at bounding box center [138, 435] width 250 height 25
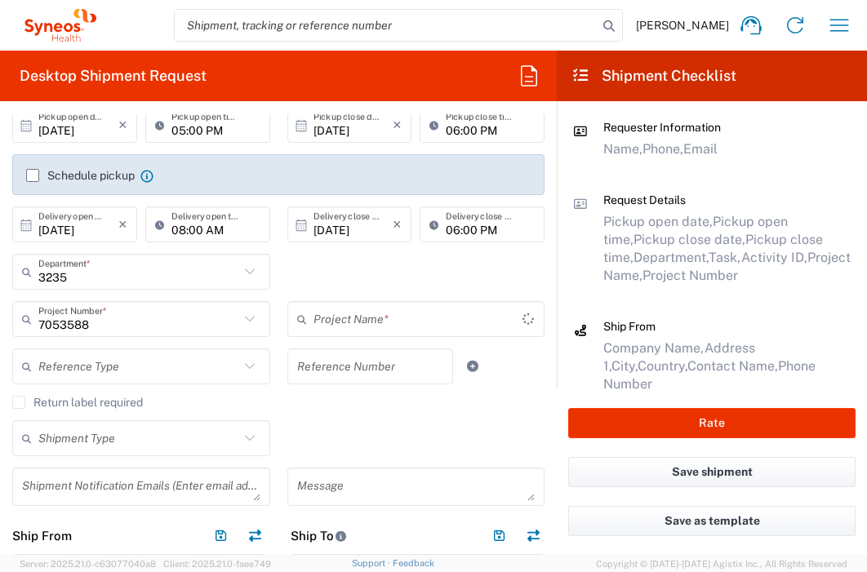
type input "ZWI-ZW171-101"
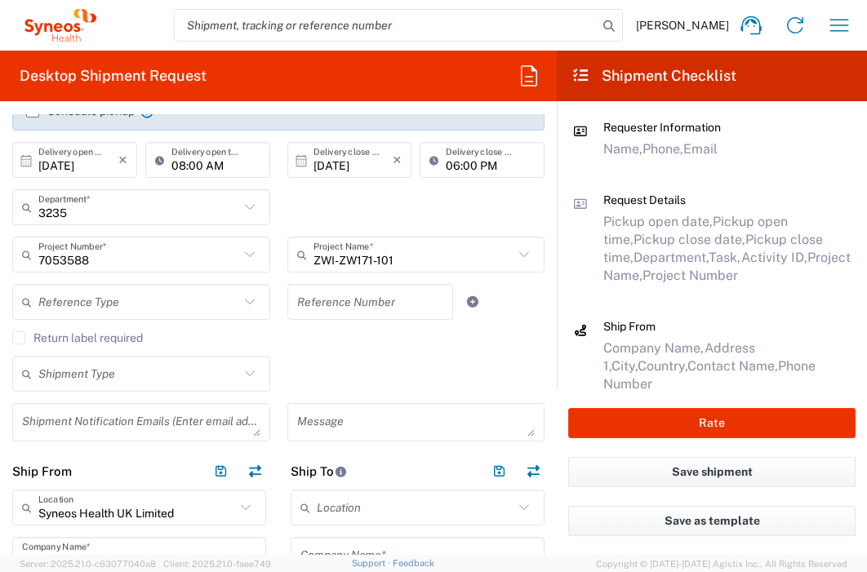
scroll to position [471, 0]
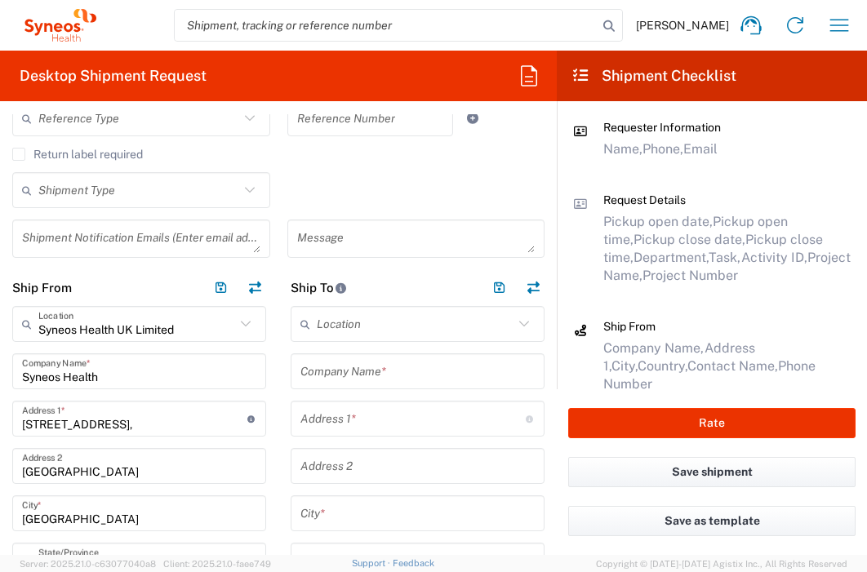
click at [396, 376] on input "text" at bounding box center [417, 372] width 234 height 29
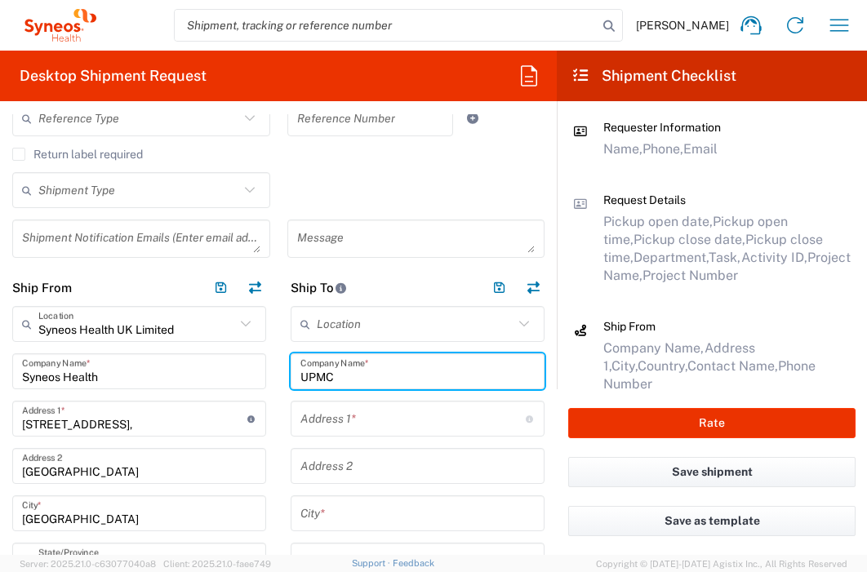
type input "UPMC"
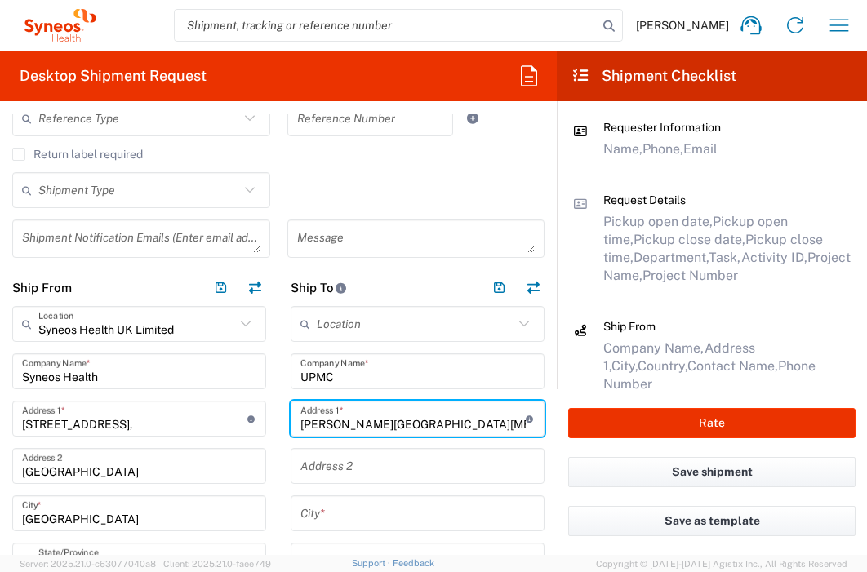
type input "Hillman Cancer Center"
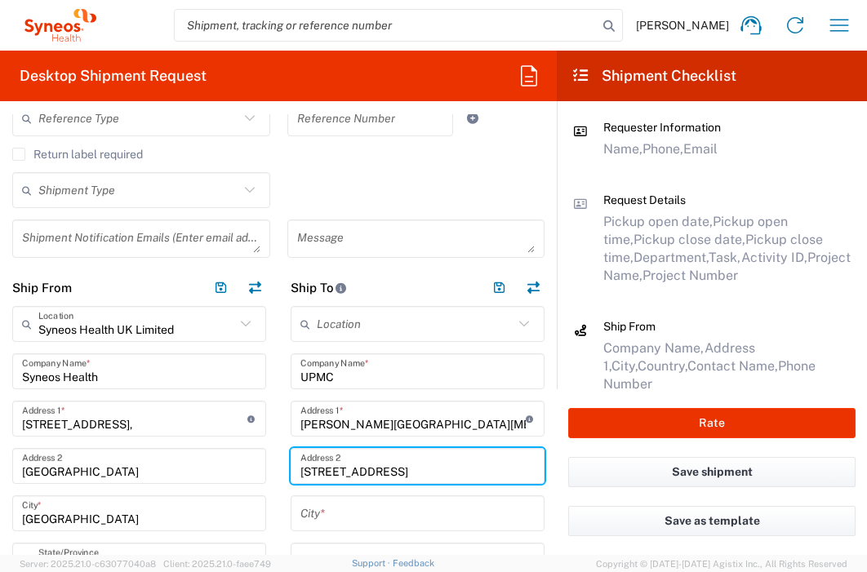
type input "5115 Centre Avenue"
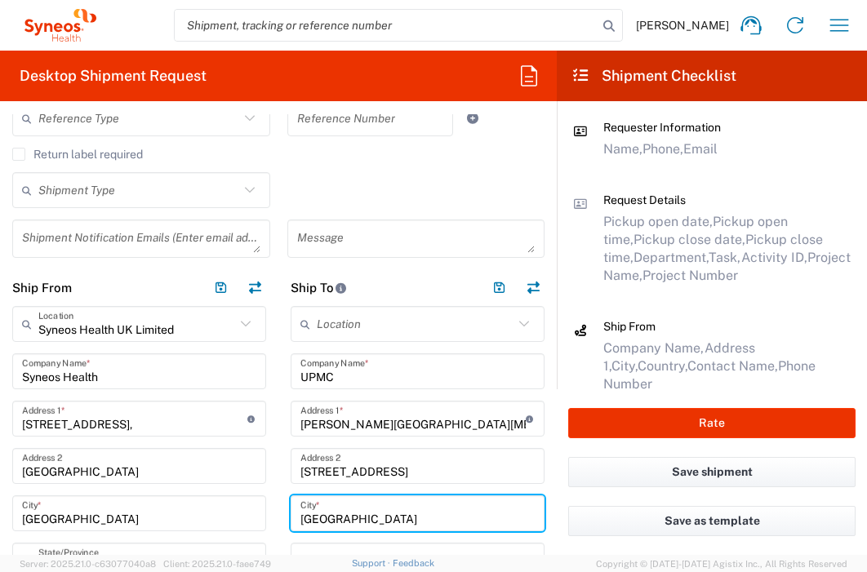
type input "Pittsburgh"
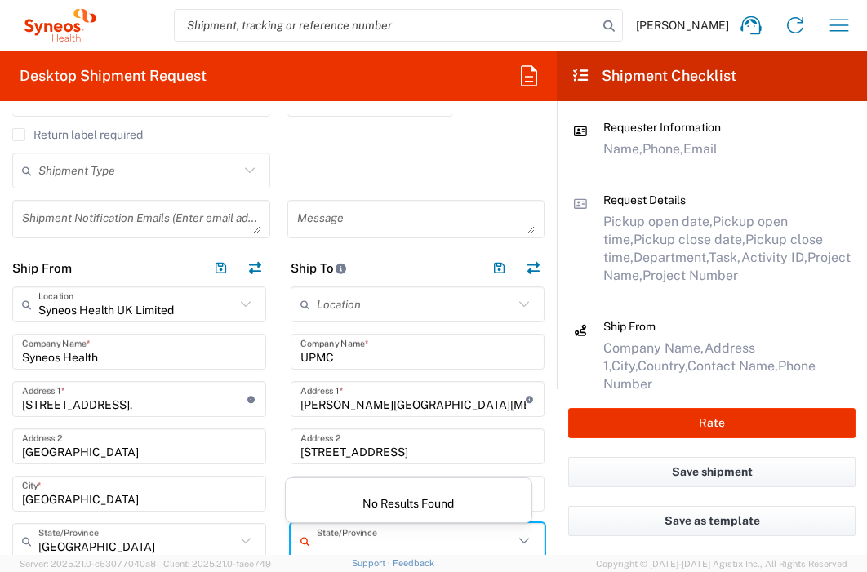
scroll to position [745, 0]
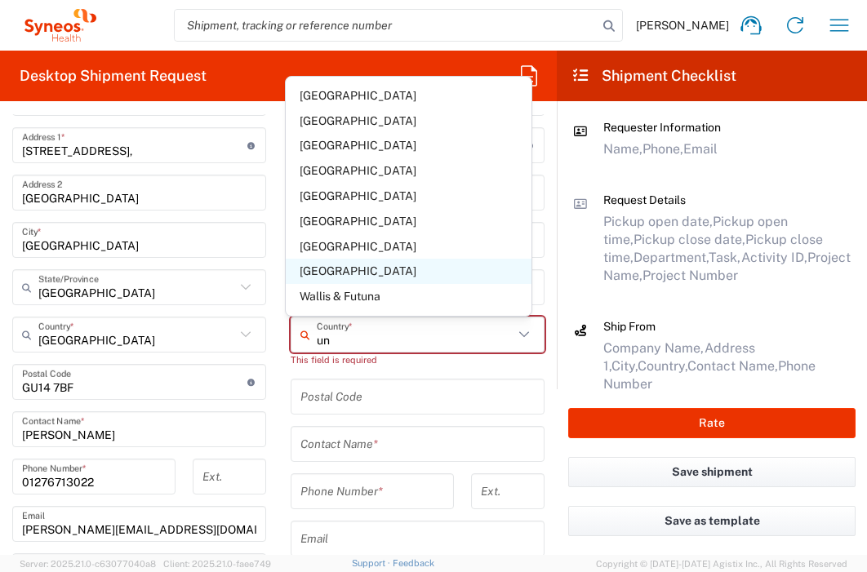
click at [380, 269] on span "United States" at bounding box center [409, 271] width 247 height 25
type input "United States"
type input "Sender/Shipper"
type input "Delivery Duty Paid"
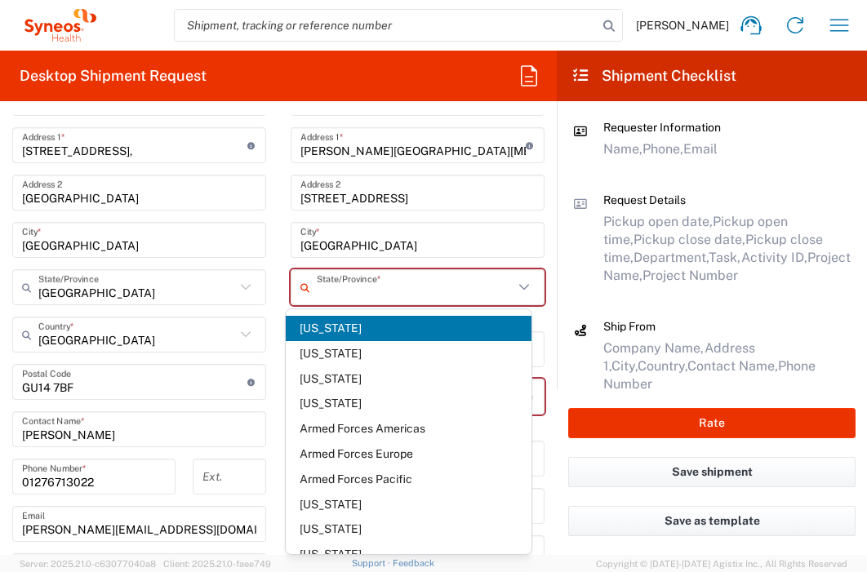
click at [392, 279] on input "text" at bounding box center [415, 287] width 197 height 29
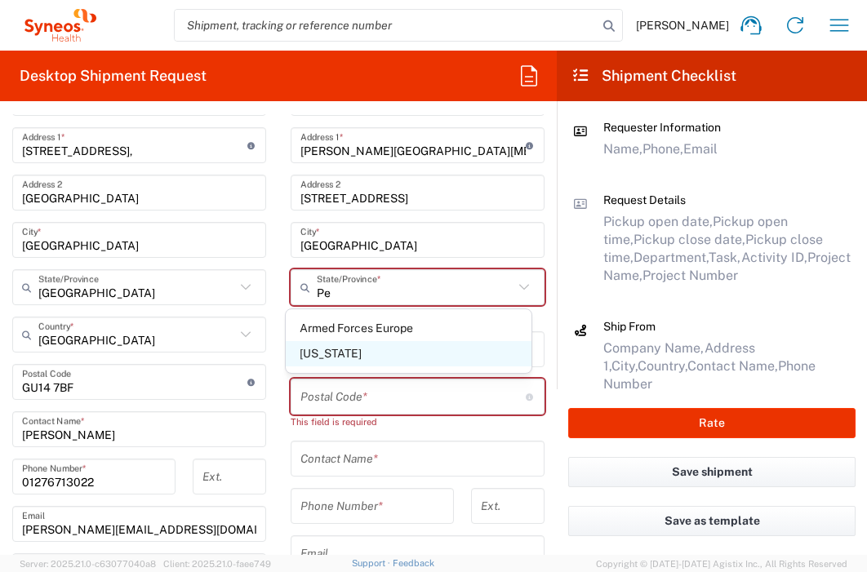
click at [321, 352] on span "Pennsylvania" at bounding box center [409, 353] width 247 height 25
type input "Pennsylvania"
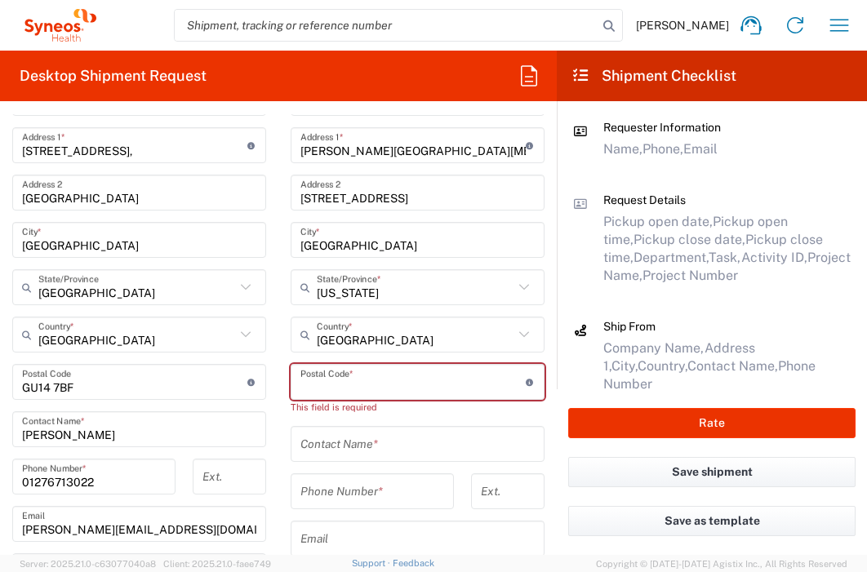
click at [322, 384] on input "undefined" at bounding box center [412, 382] width 225 height 29
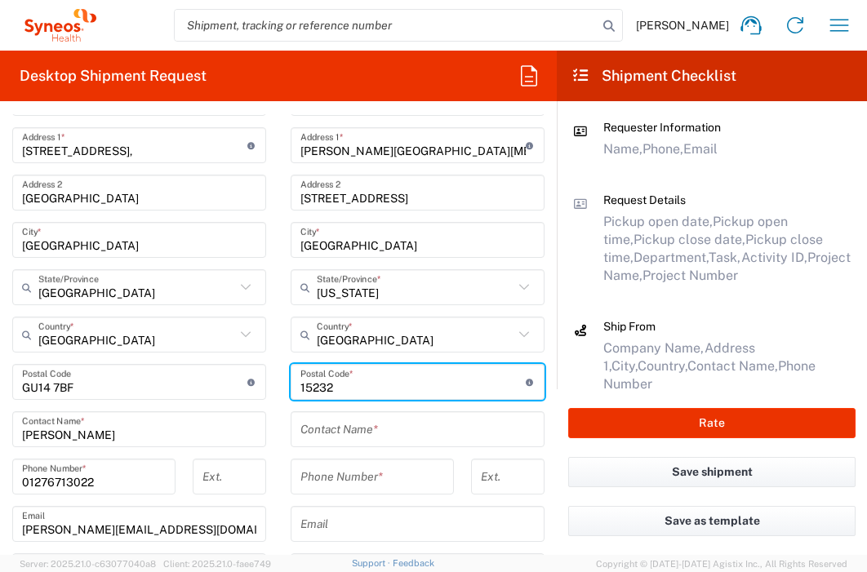
type input "15232"
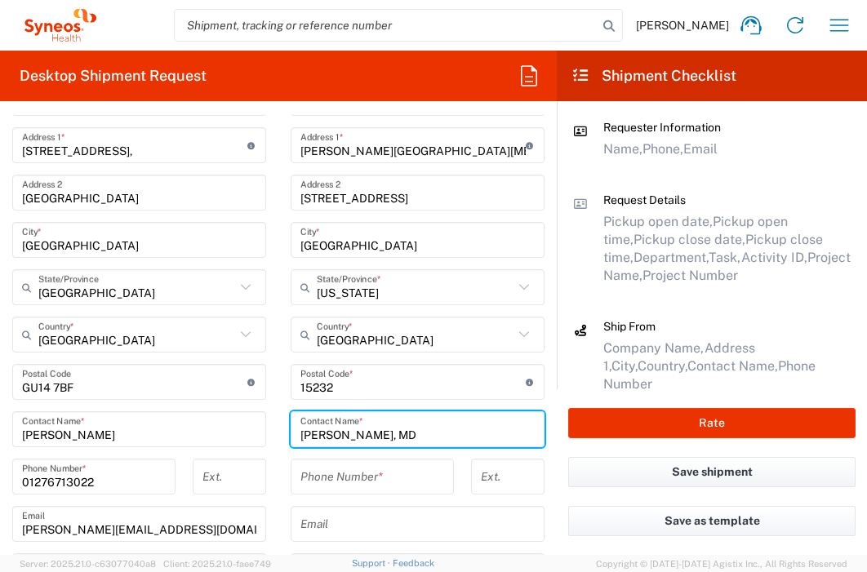
type input "Sarah Taylor, MD"
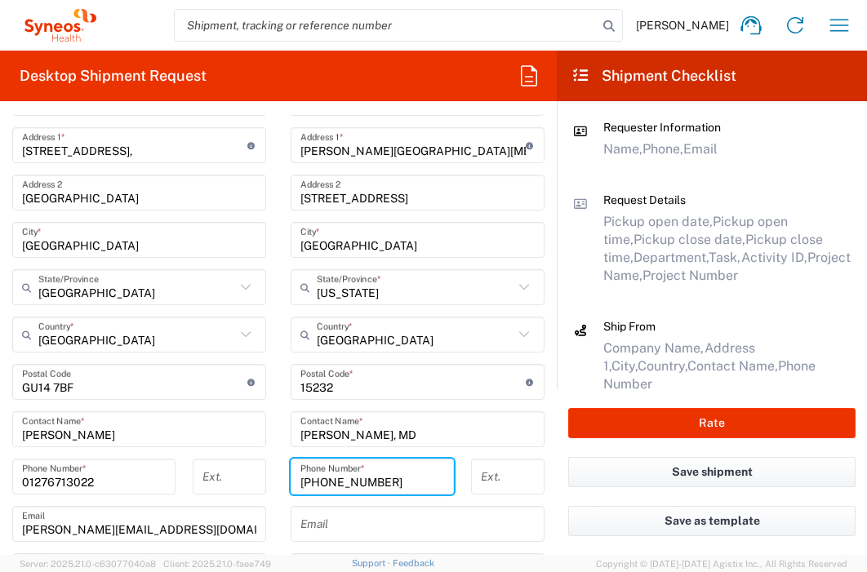
type input "+14126411153"
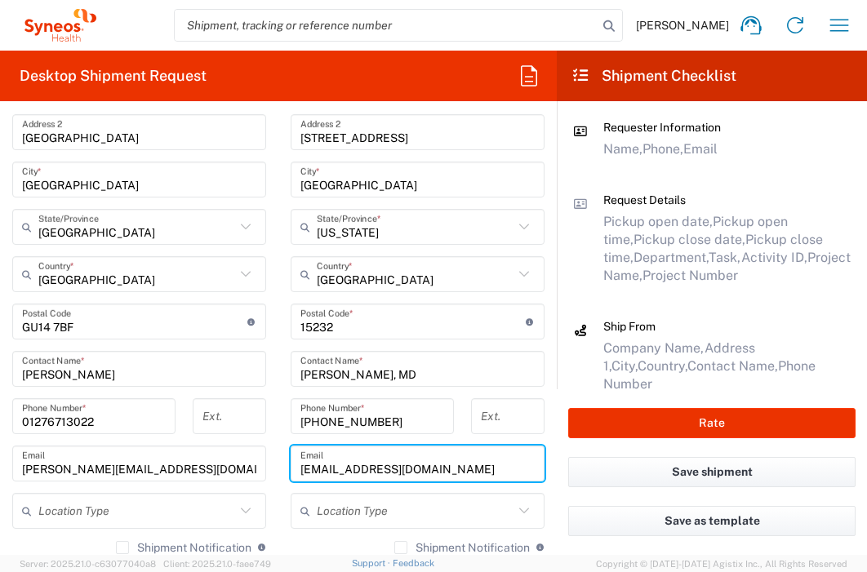
scroll to position [949, 0]
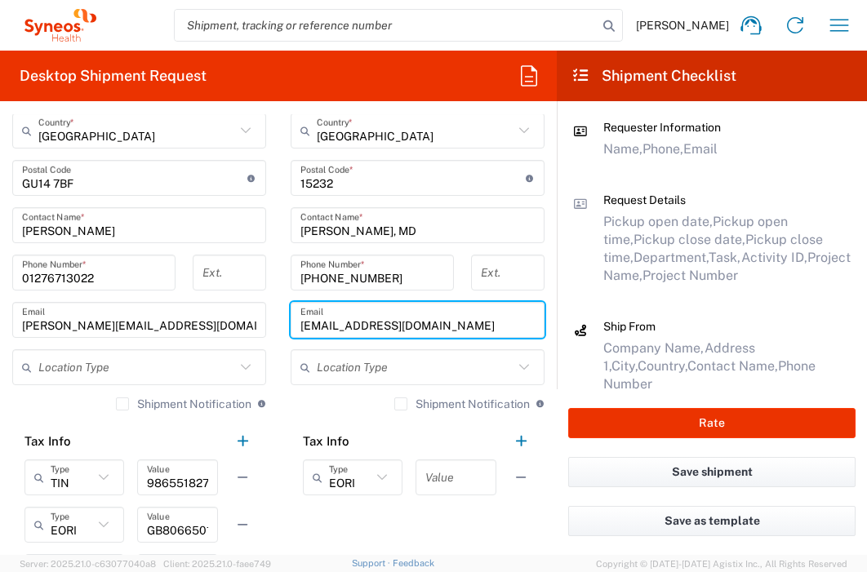
type input "taylorse2@upmc.edu"
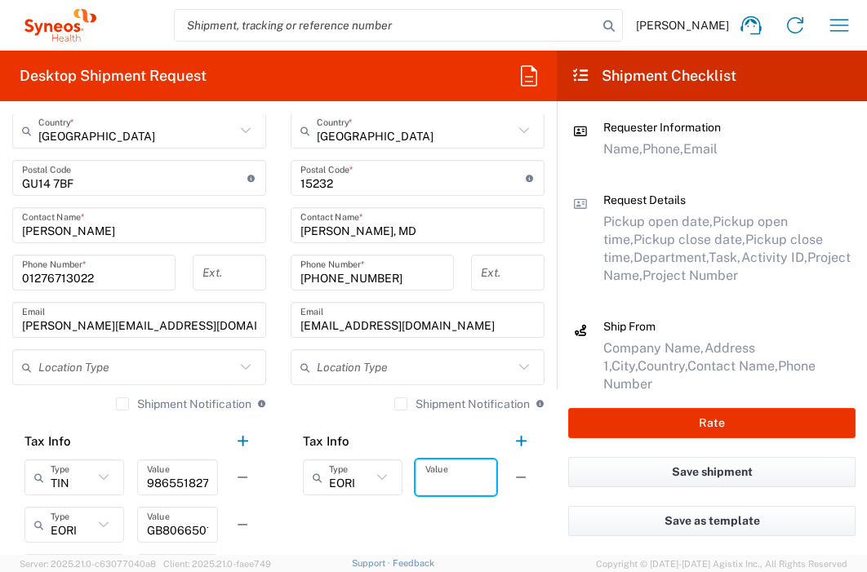
click at [464, 479] on input "text" at bounding box center [455, 478] width 61 height 29
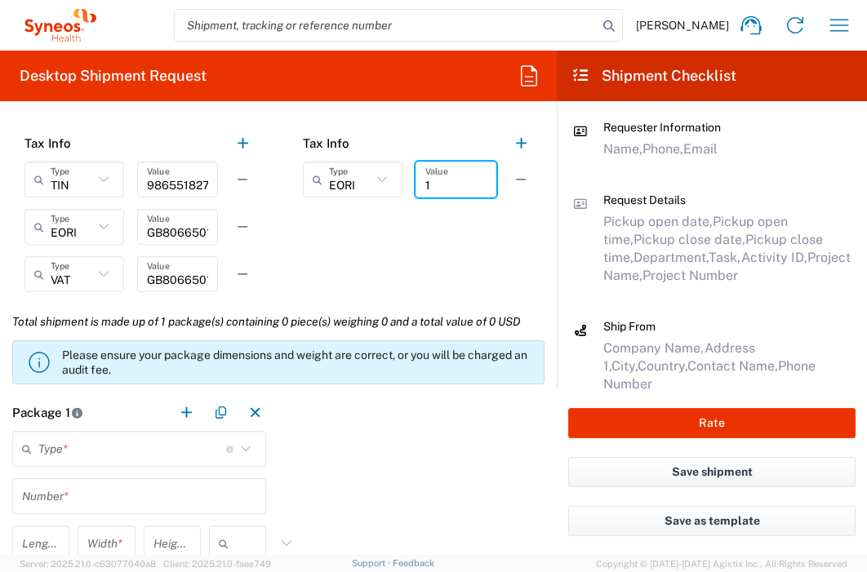
scroll to position [1258, 0]
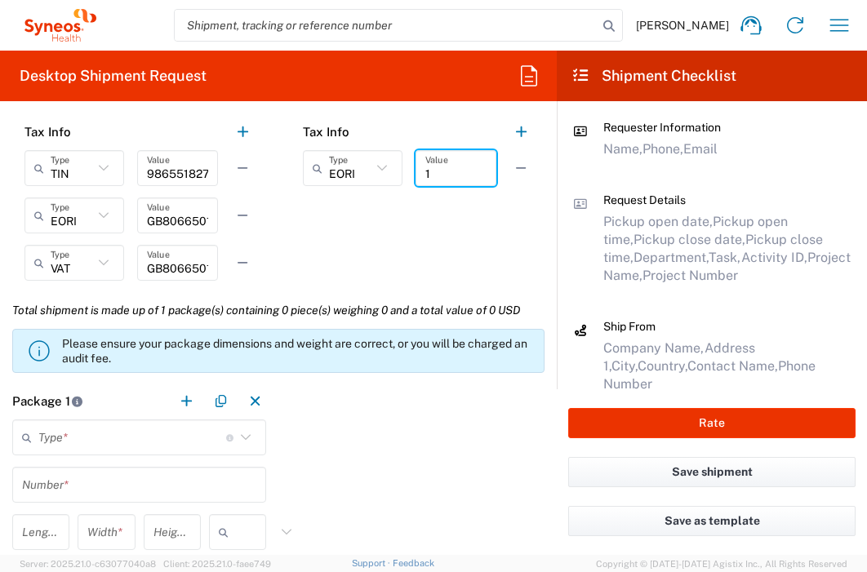
type input "1"
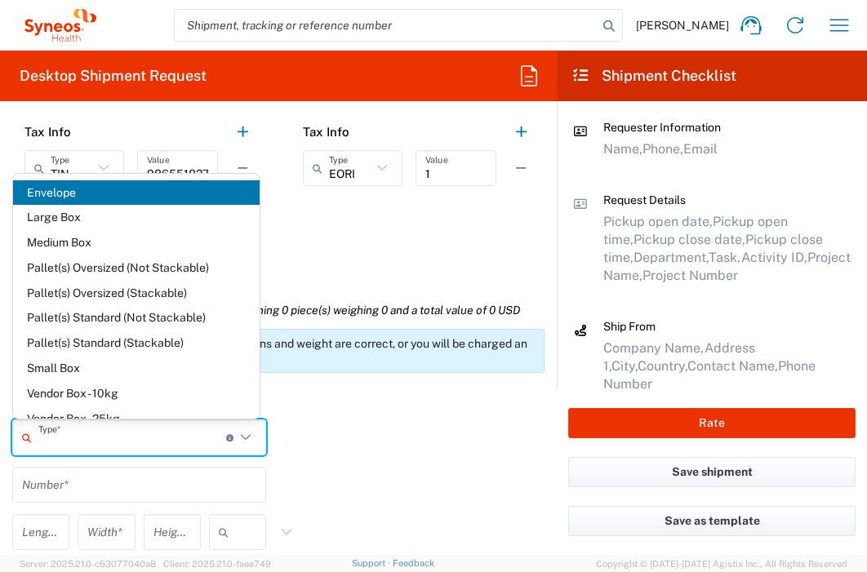
click at [160, 447] on input "text" at bounding box center [132, 438] width 188 height 29
click at [133, 197] on span "Envelope" at bounding box center [136, 192] width 247 height 25
type input "Envelope"
type input "1"
type input "9.5"
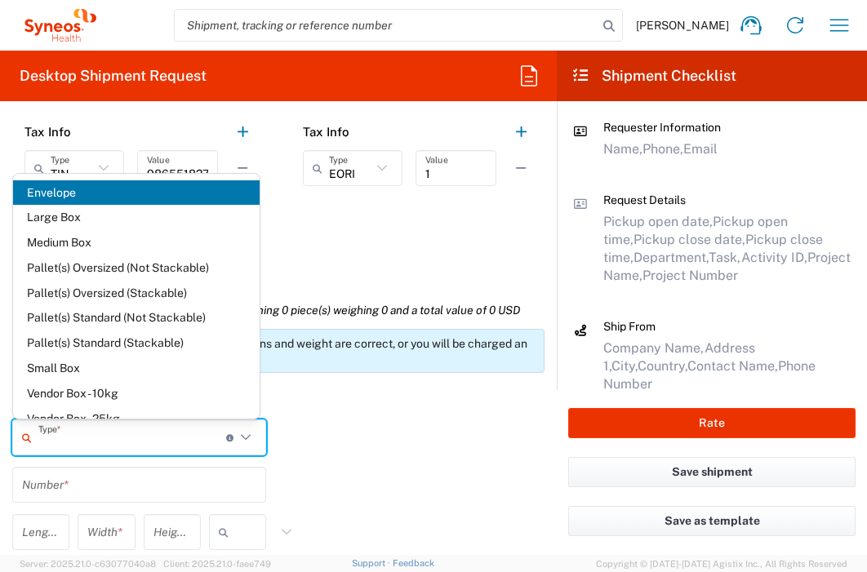
type input "12.5"
type input "0.25"
type input "in"
type input "0.45"
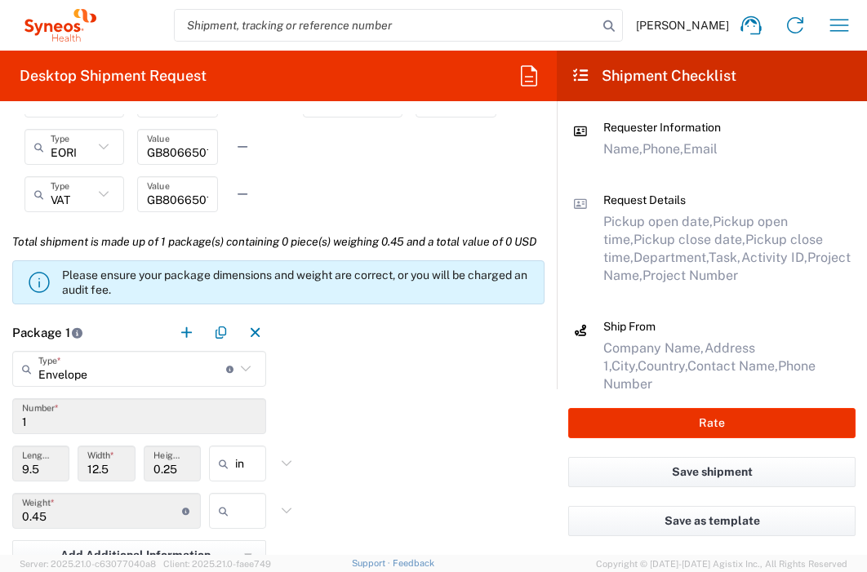
scroll to position [1474, 0]
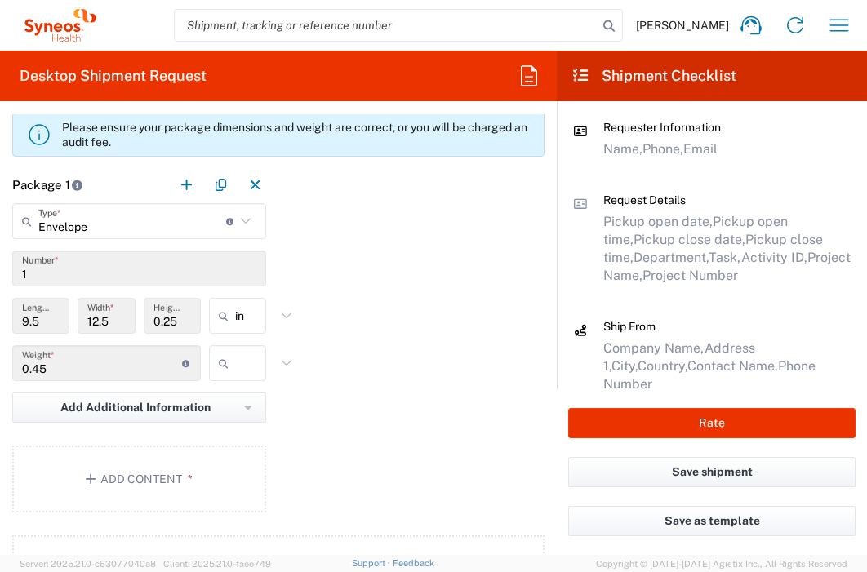
click at [228, 376] on icon at bounding box center [227, 363] width 16 height 26
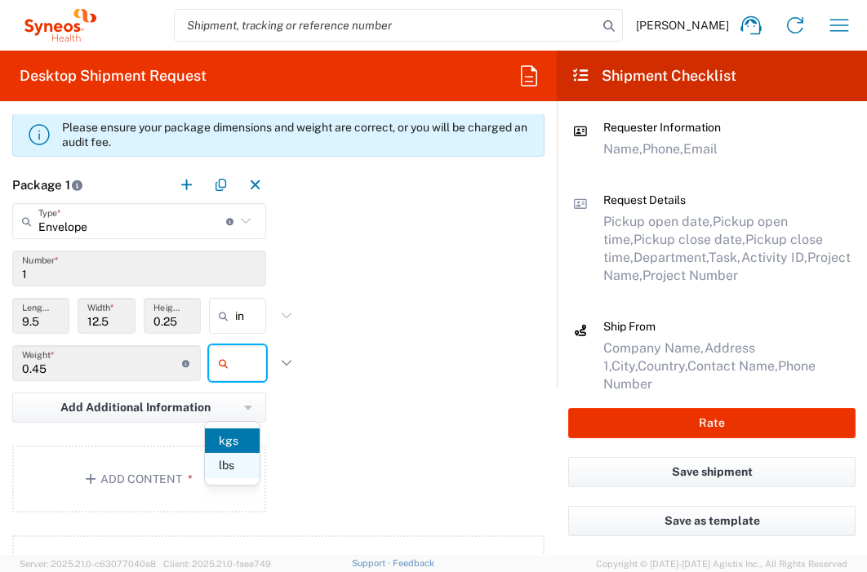
click at [242, 473] on span "lbs" at bounding box center [232, 465] width 54 height 25
type input "lbs"
click at [213, 498] on button "Add Content *" at bounding box center [139, 479] width 254 height 67
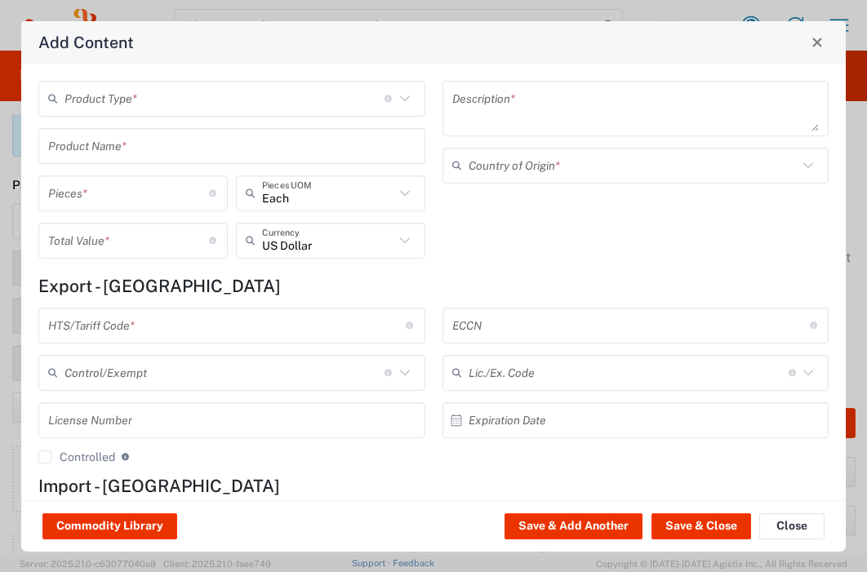
click at [241, 98] on input "text" at bounding box center [224, 98] width 320 height 29
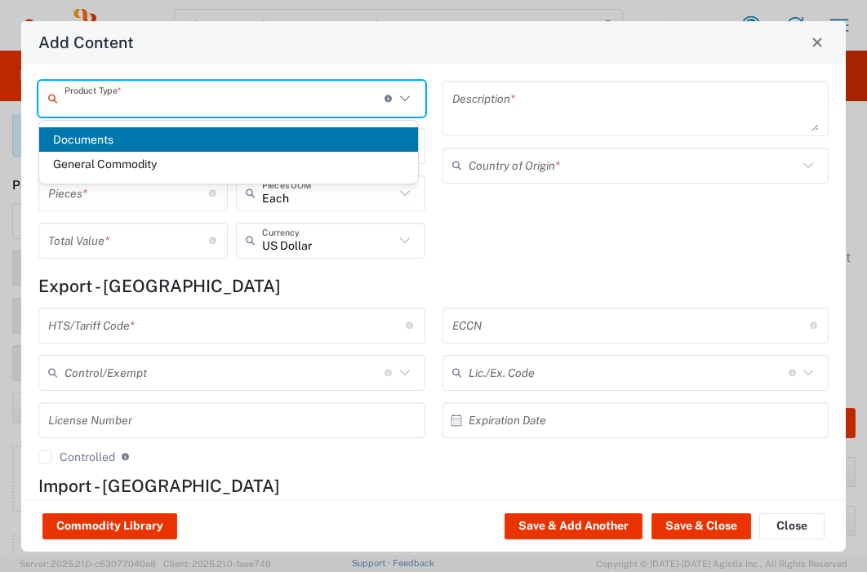
click at [242, 142] on span "Documents" at bounding box center [228, 139] width 379 height 25
type input "Documents"
type input "1"
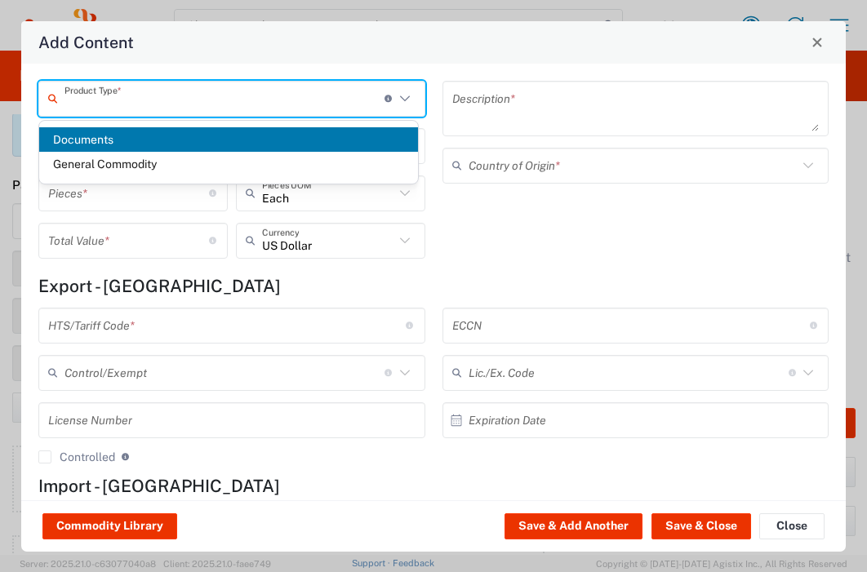
type textarea "Documents"
type input "United Kingdom"
type input "0000.00.0000"
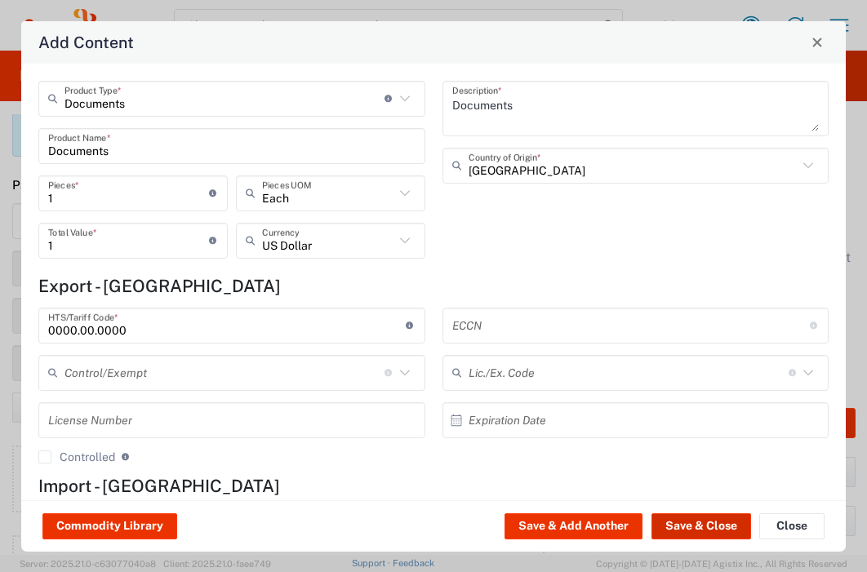
click at [680, 524] on button "Save & Close" at bounding box center [701, 526] width 100 height 26
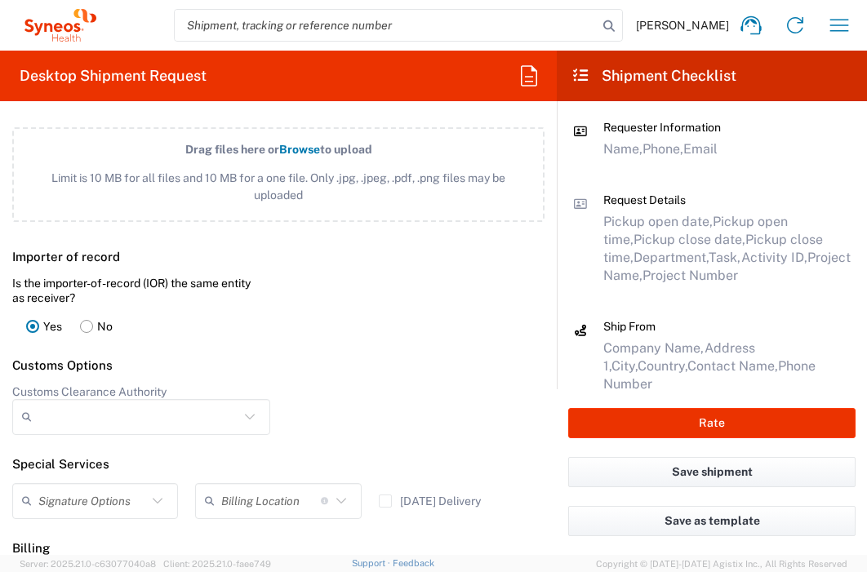
scroll to position [2235, 0]
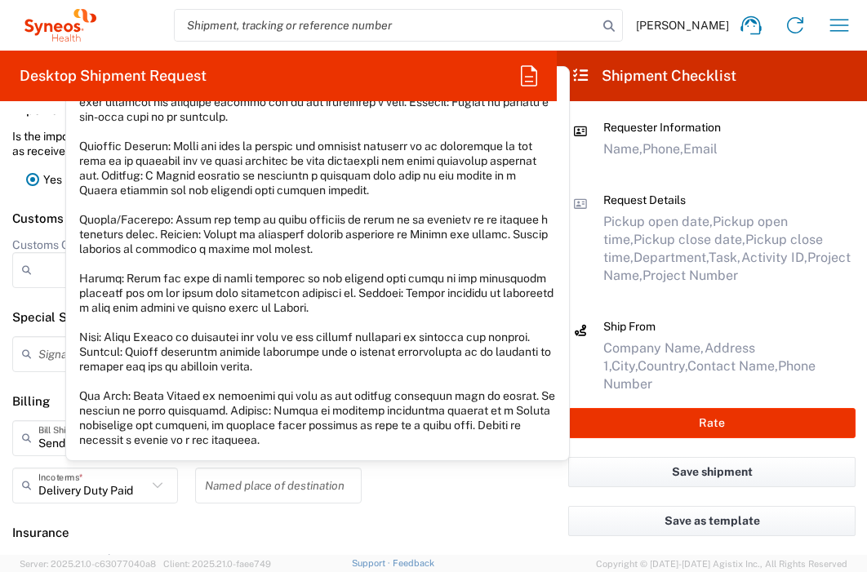
click at [321, 451] on agx-control-info at bounding box center [325, 438] width 9 height 26
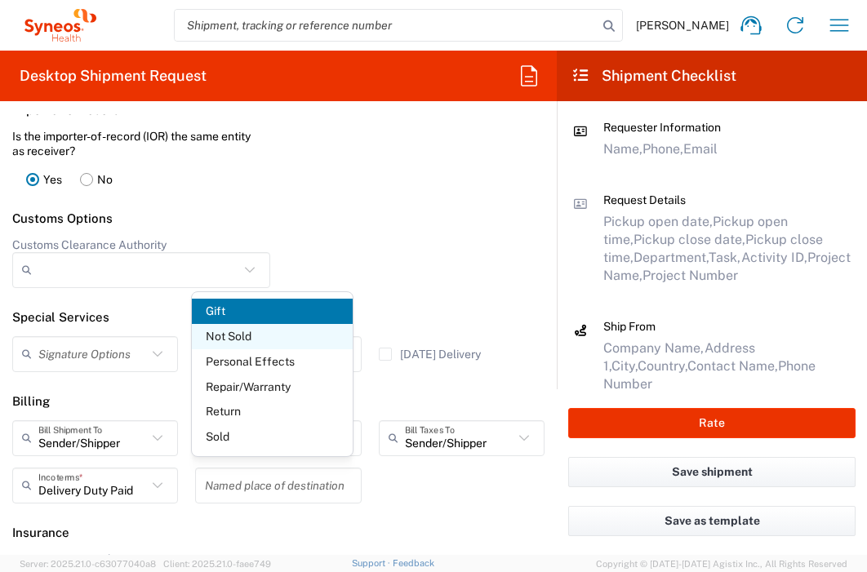
click at [291, 344] on span "Not Sold" at bounding box center [272, 336] width 160 height 25
type input "Not Sold"
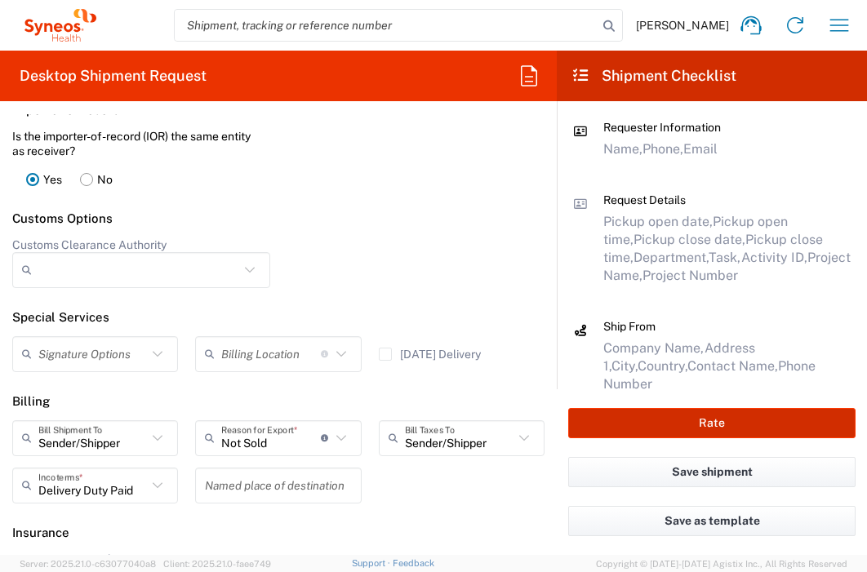
click at [583, 416] on button "Rate" at bounding box center [711, 423] width 287 height 30
type input "3235"
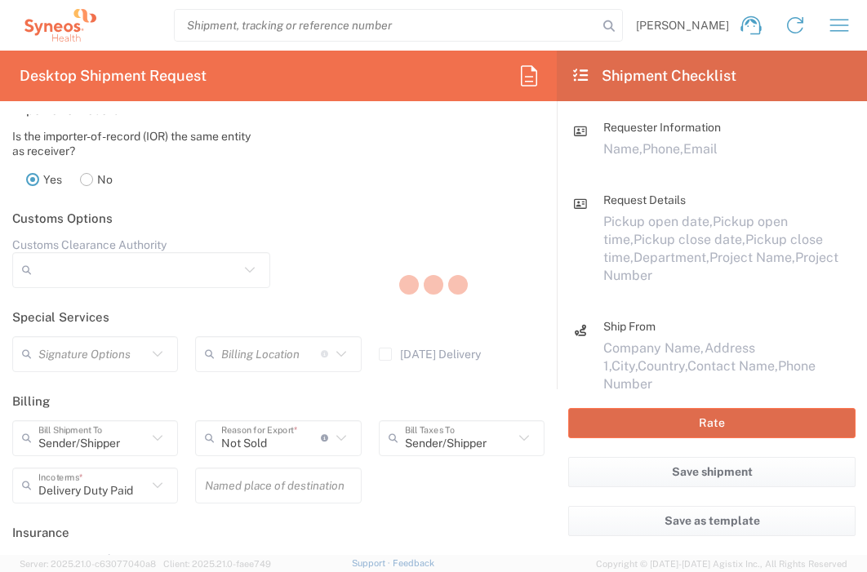
type input "7053588"
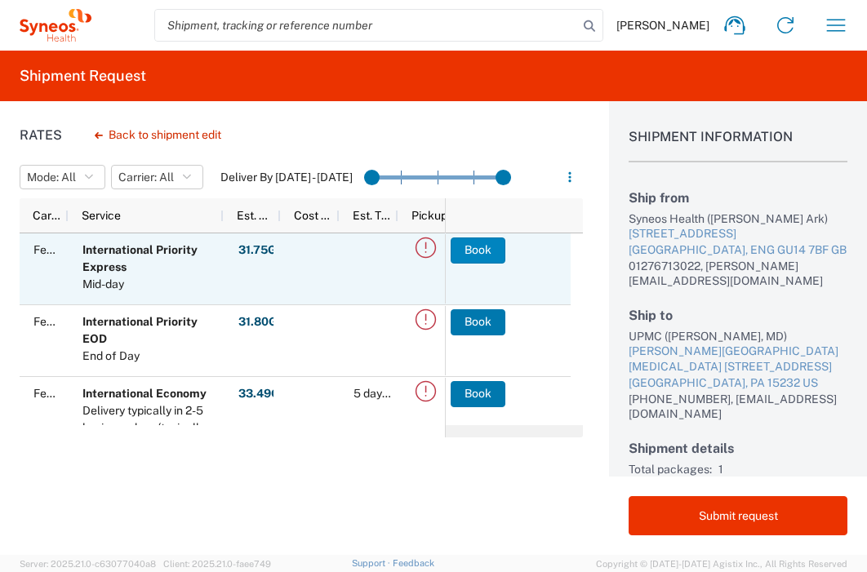
click at [463, 247] on button "Book" at bounding box center [478, 251] width 55 height 26
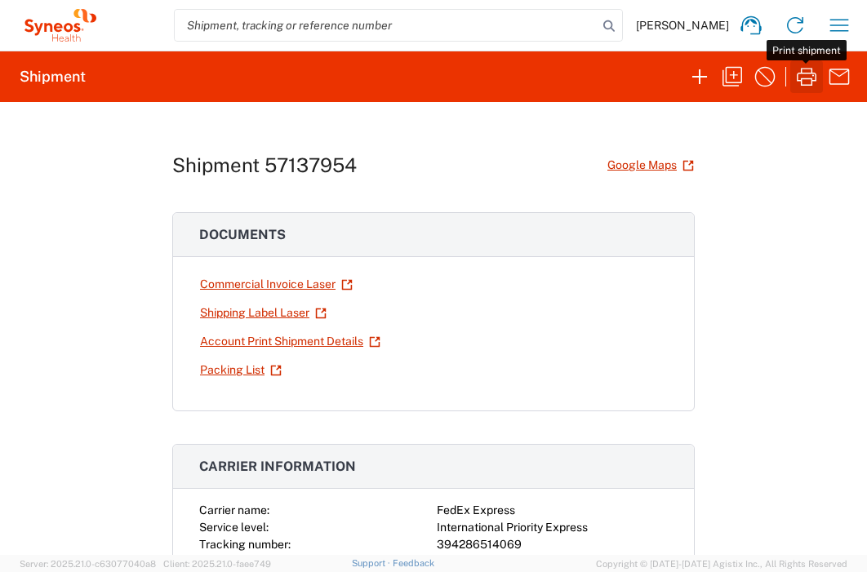
click at [811, 78] on icon "button" at bounding box center [807, 77] width 20 height 18
